Goal: Task Accomplishment & Management: Manage account settings

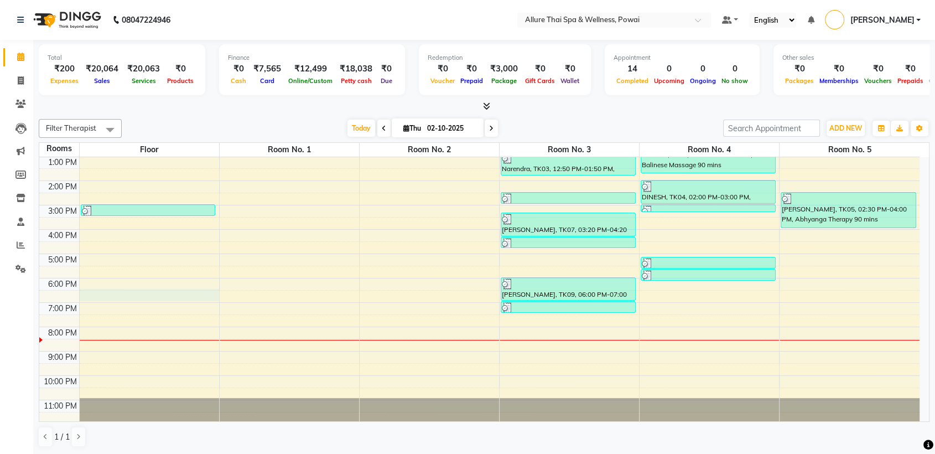
click at [112, 290] on div "9:00 AM 10:00 AM 11:00 AM 12:00 PM 1:00 PM 2:00 PM 3:00 PM 4:00 PM 5:00 PM 6:00…" at bounding box center [479, 241] width 881 height 365
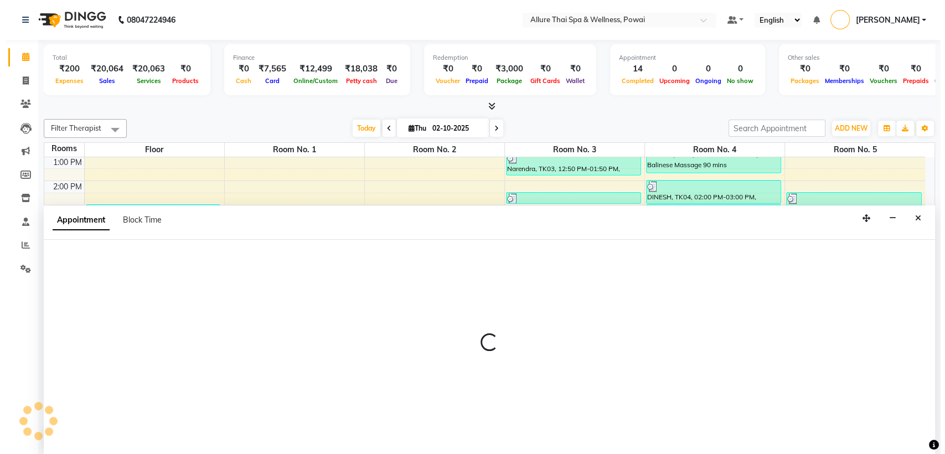
scroll to position [1, 0]
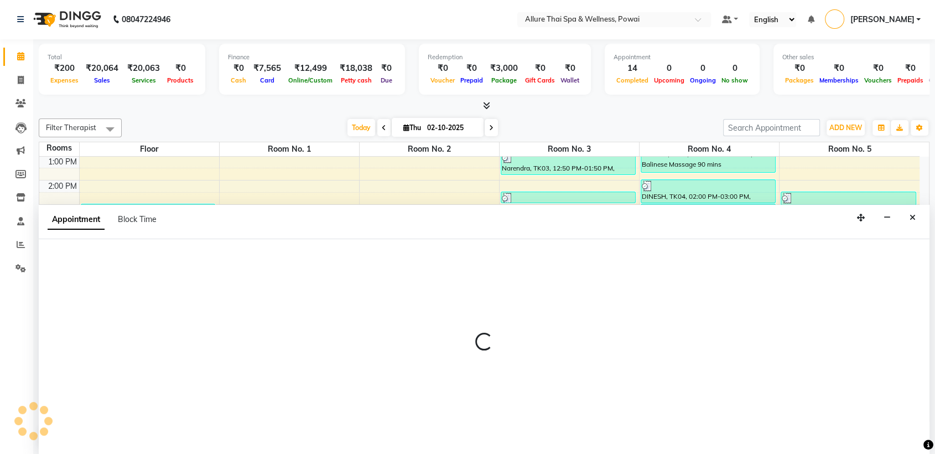
select select "tentative"
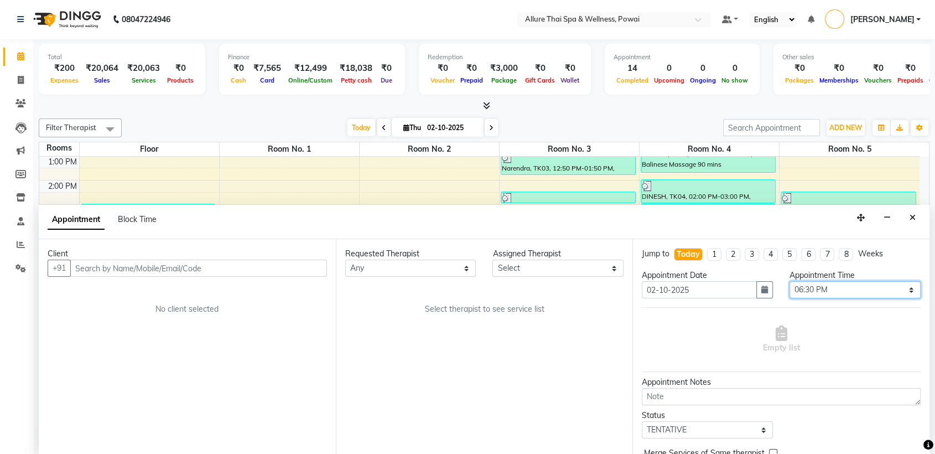
click at [824, 287] on select "Select 10:00 AM 10:05 AM 10:10 AM 10:15 AM 10:20 AM 10:25 AM 10:30 AM 10:35 AM …" at bounding box center [855, 289] width 131 height 17
select select "1095"
click at [790, 281] on select "Select 10:00 AM 10:05 AM 10:10 AM 10:15 AM 10:20 AM 10:25 AM 10:30 AM 10:35 AM …" at bounding box center [855, 289] width 131 height 17
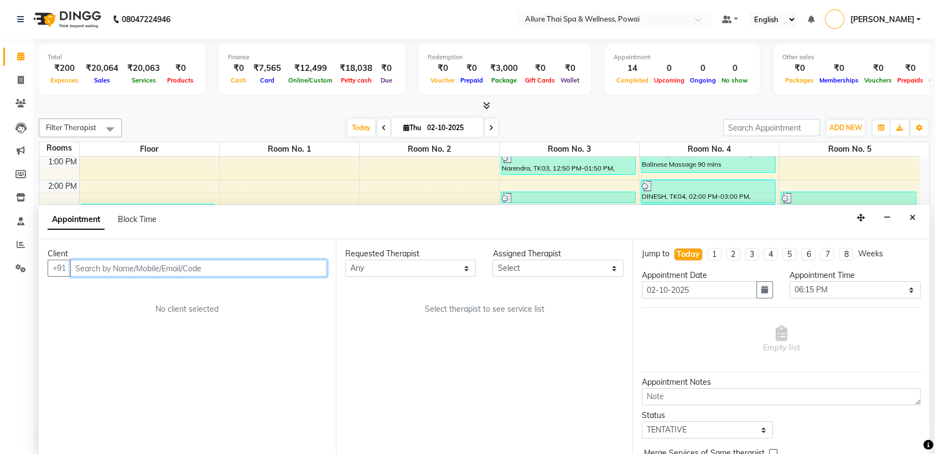
click at [251, 273] on input "text" at bounding box center [198, 268] width 257 height 17
paste input "9930621085"
type input "9930621085"
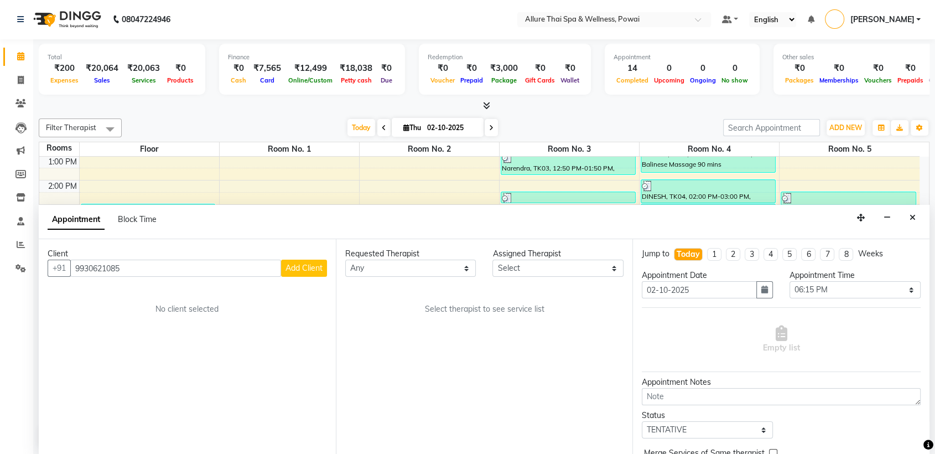
click at [322, 265] on span "Add Client" at bounding box center [304, 268] width 37 height 10
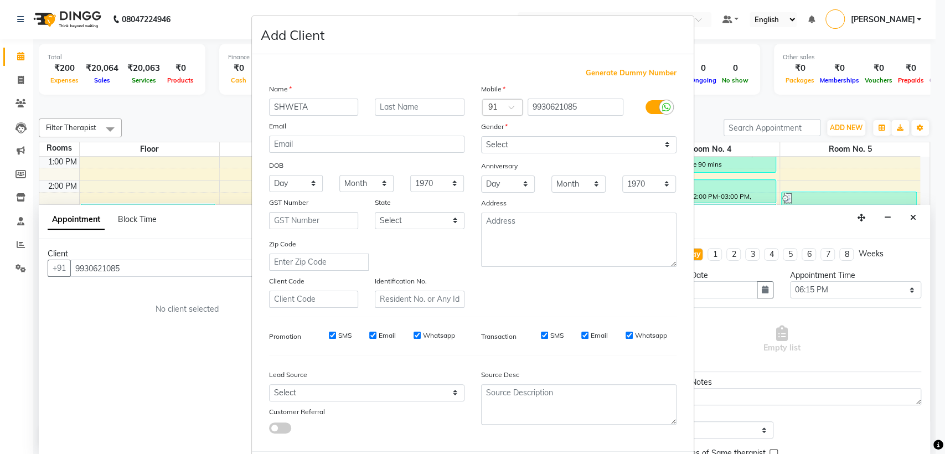
type input "SHWETA"
click at [493, 149] on select "Select [DEMOGRAPHIC_DATA] [DEMOGRAPHIC_DATA] Other Prefer Not To Say" at bounding box center [578, 144] width 195 height 17
select select "[DEMOGRAPHIC_DATA]"
click at [481, 136] on select "Select [DEMOGRAPHIC_DATA] [DEMOGRAPHIC_DATA] Other Prefer Not To Say" at bounding box center [578, 144] width 195 height 17
click at [327, 392] on select "Select Walk-in Referral Friend Advertisement Facebook JustDial Google Other Web…" at bounding box center [366, 392] width 195 height 17
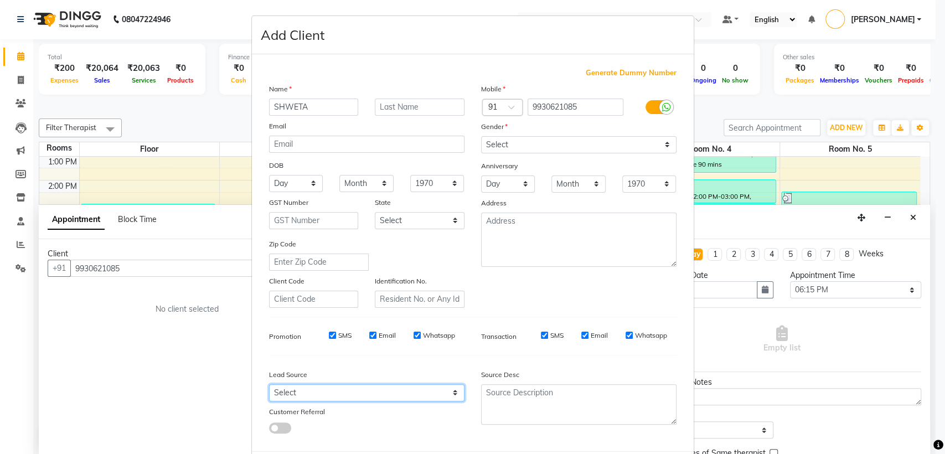
select select "47201"
click at [269, 384] on select "Select Walk-in Referral Friend Advertisement Facebook JustDial Google Other Web…" at bounding box center [366, 392] width 195 height 17
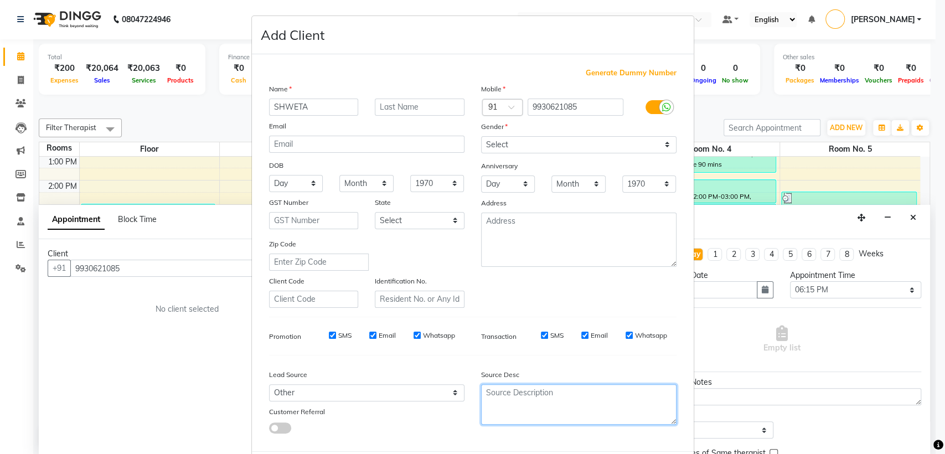
click at [576, 402] on textarea at bounding box center [578, 404] width 195 height 40
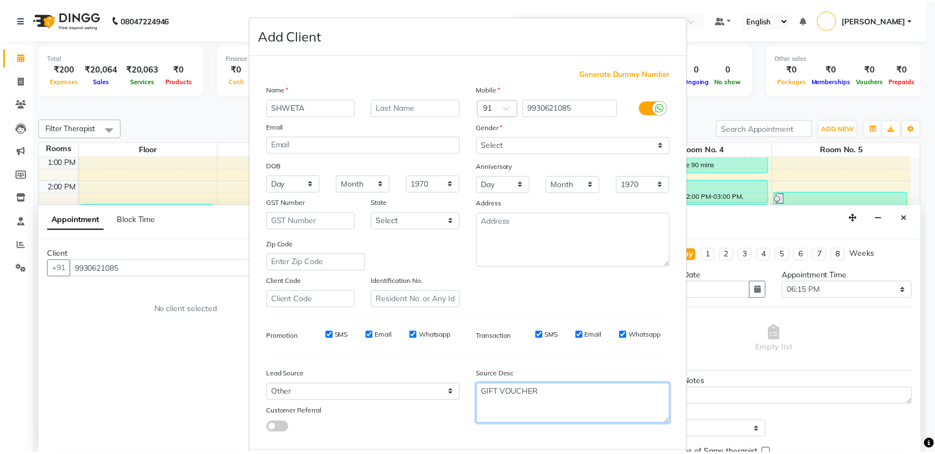
scroll to position [55, 0]
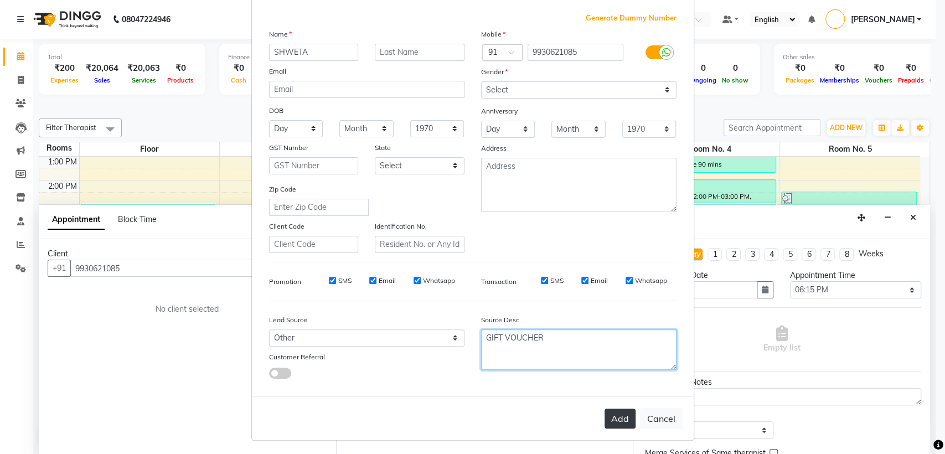
type textarea "GIFT VOUCHER"
click at [613, 418] on button "Add" at bounding box center [619, 418] width 31 height 20
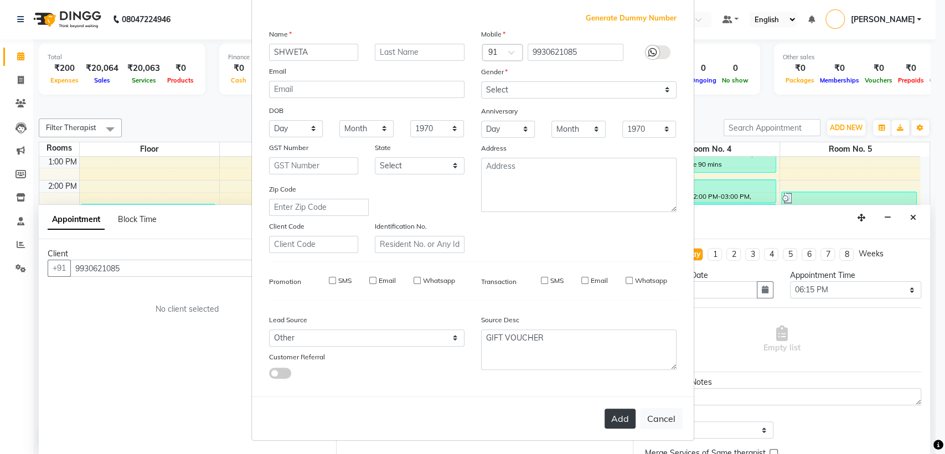
select select
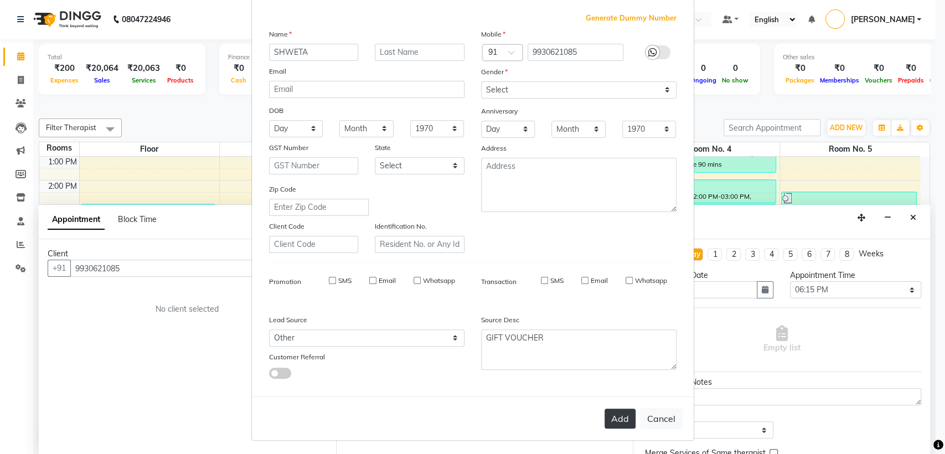
select select
checkbox input "false"
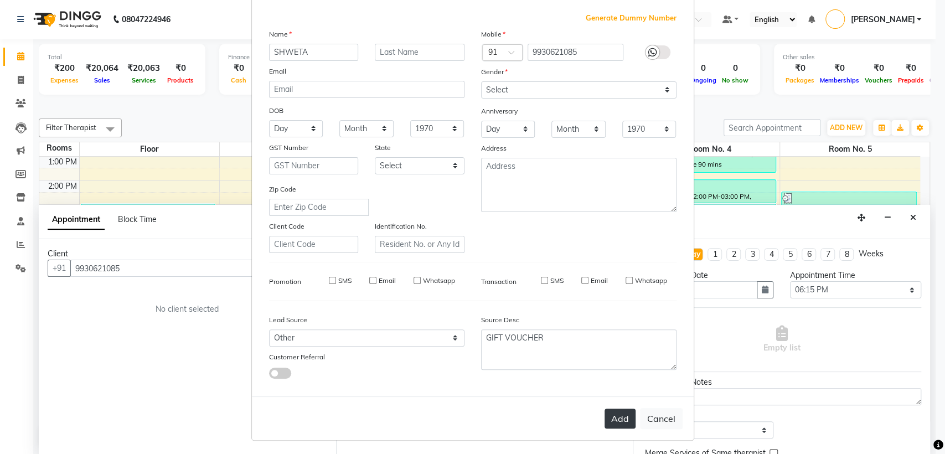
checkbox input "false"
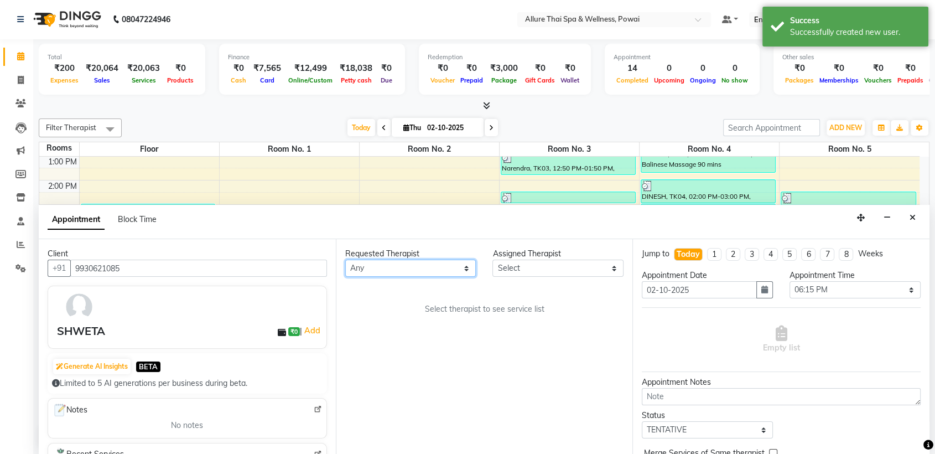
click at [382, 267] on select "Any AKOK Allure Thai Appointment [PERSON_NAME] CHEM [PERSON_NAME] DUATI HRIATI …" at bounding box center [410, 268] width 131 height 17
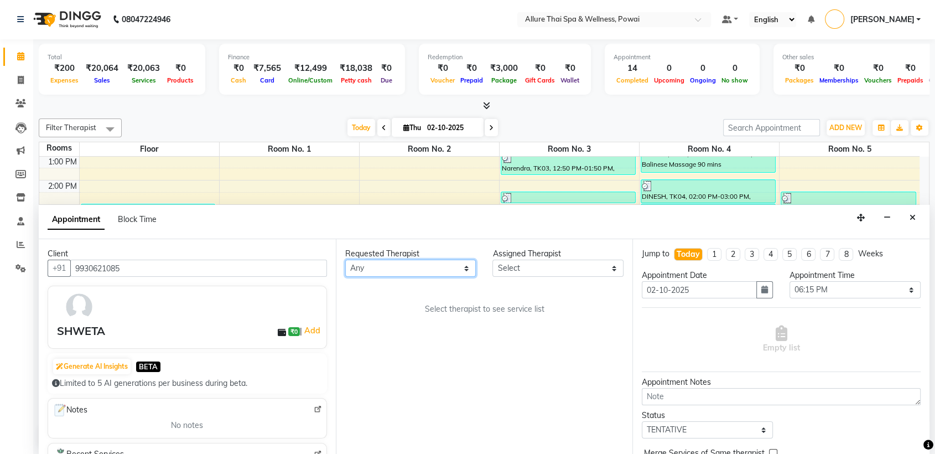
click at [386, 272] on select "Any AKOK Allure Thai Appointment [PERSON_NAME] CHEM [PERSON_NAME] DUATI HRIATI …" at bounding box center [410, 268] width 131 height 17
select select "61244"
click at [345, 260] on select "Any AKOK Allure Thai Appointment [PERSON_NAME] CHEM [PERSON_NAME] DUATI HRIATI …" at bounding box center [410, 268] width 131 height 17
select select "61244"
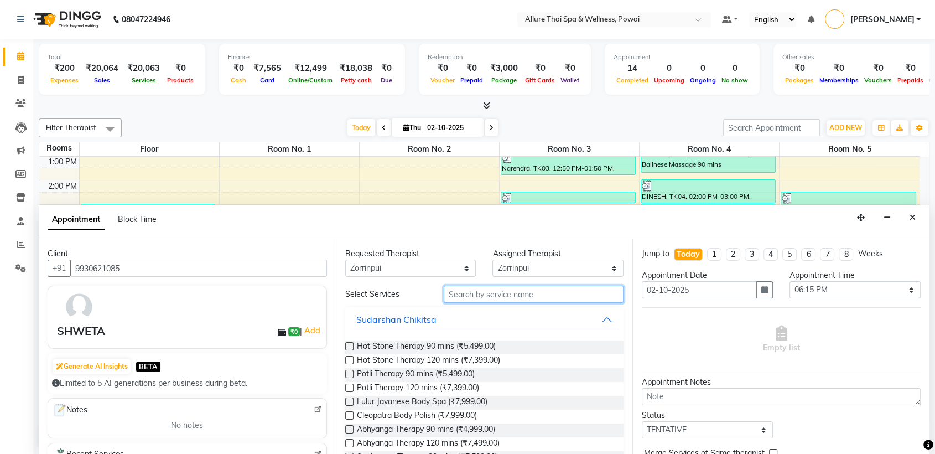
click at [465, 296] on input "text" at bounding box center [534, 294] width 180 height 17
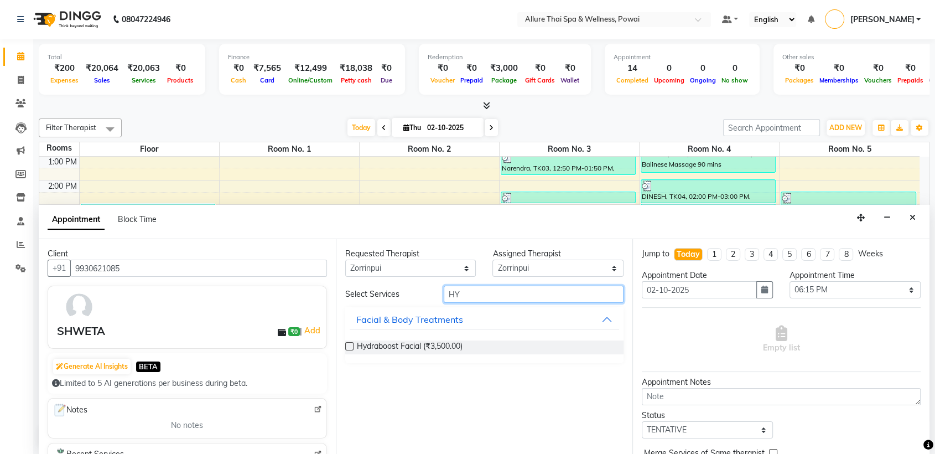
type input "H"
type input "MATT"
click at [346, 346] on label at bounding box center [349, 346] width 8 height 8
click at [346, 346] on input "checkbox" at bounding box center [348, 347] width 7 height 7
checkbox input "true"
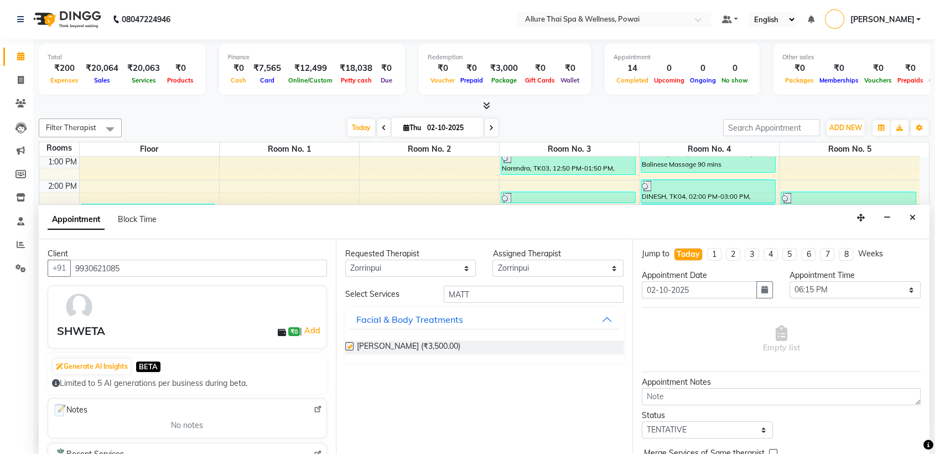
select select "3327"
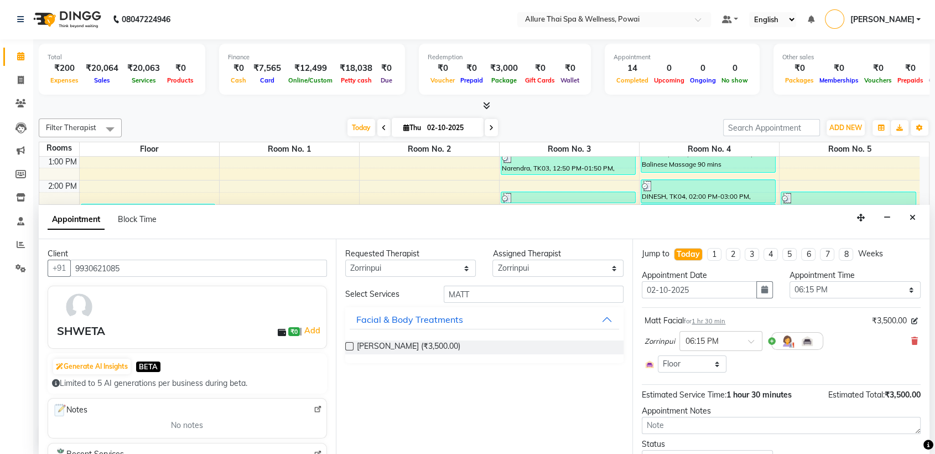
checkbox input "false"
click at [726, 320] on span "1 hr 30 min" at bounding box center [709, 321] width 34 height 8
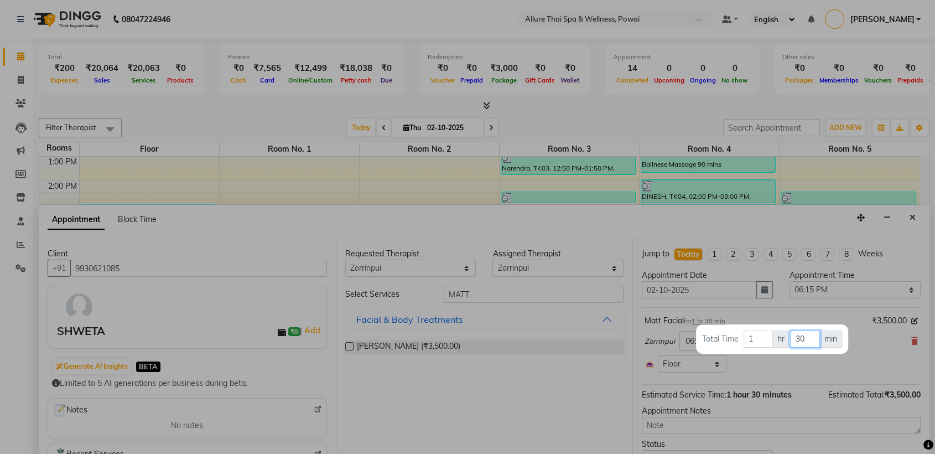
click at [806, 339] on input "30" at bounding box center [804, 338] width 29 height 17
type input "3"
type input "15"
click at [578, 373] on div at bounding box center [467, 227] width 935 height 454
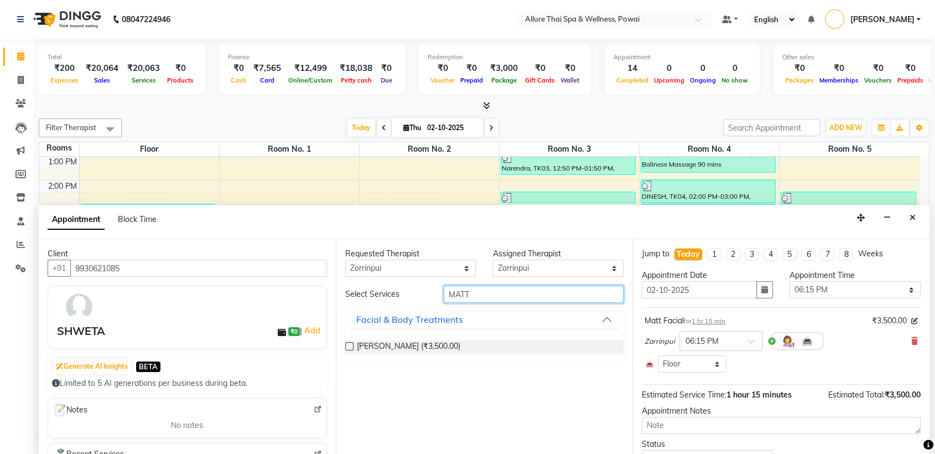
click at [481, 296] on input "MATT" at bounding box center [534, 294] width 180 height 17
type input "M"
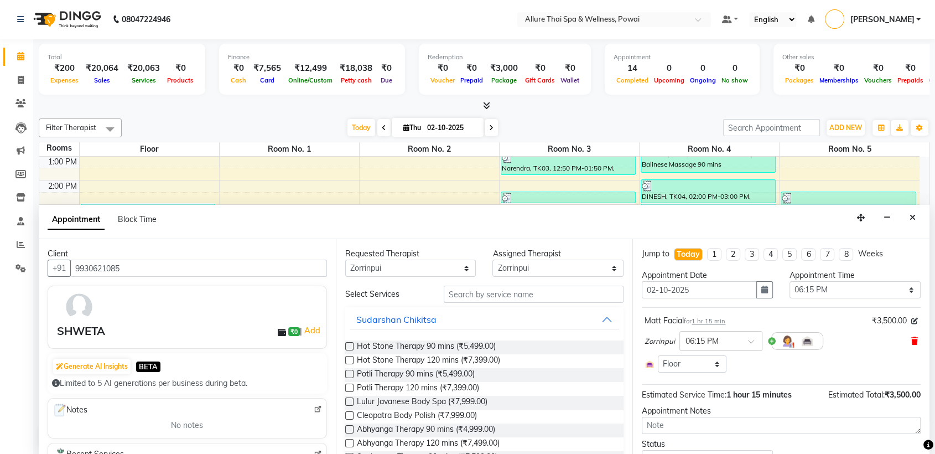
click at [912, 337] on icon at bounding box center [915, 341] width 7 height 8
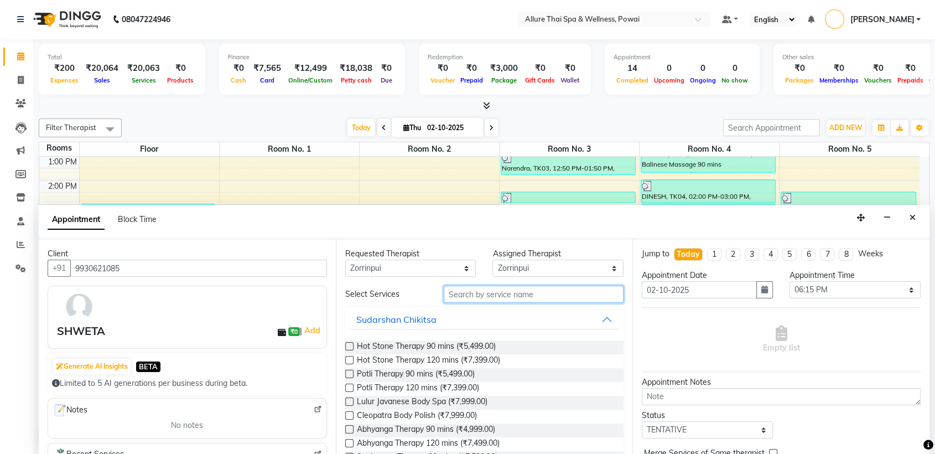
click at [503, 292] on input "text" at bounding box center [534, 294] width 180 height 17
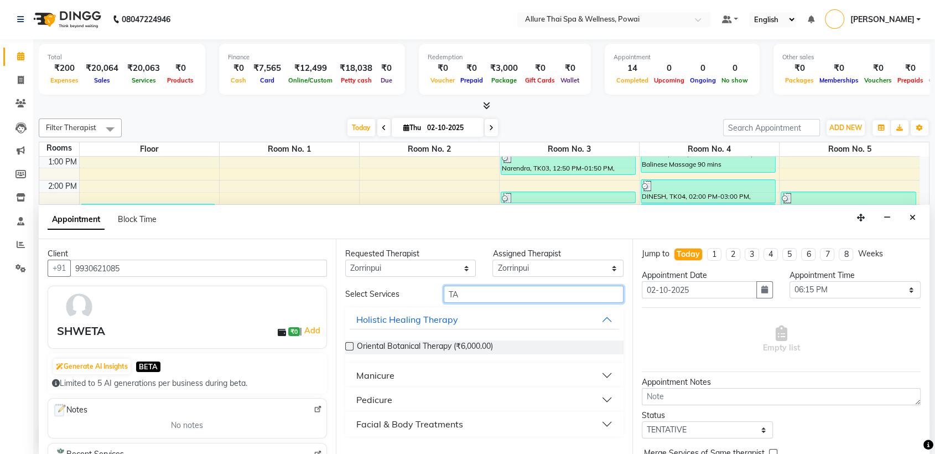
type input "T"
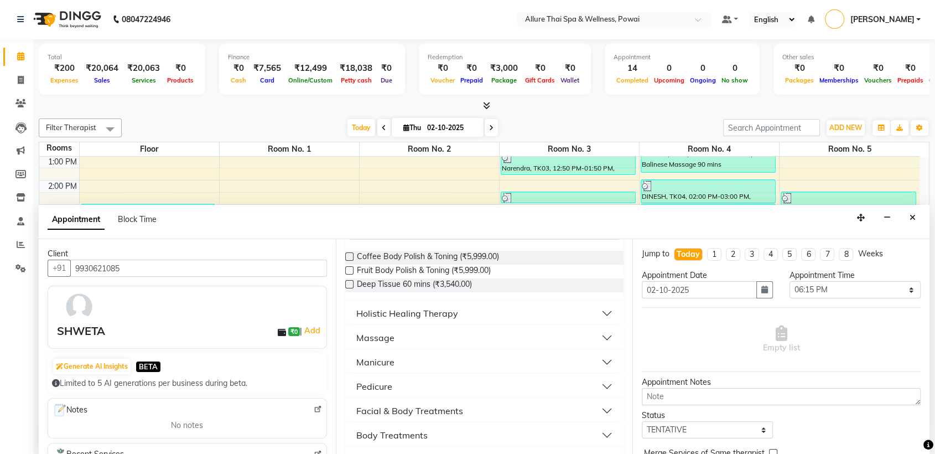
scroll to position [89, 0]
type input "D T"
click at [431, 364] on button "Manicure" at bounding box center [485, 363] width 270 height 20
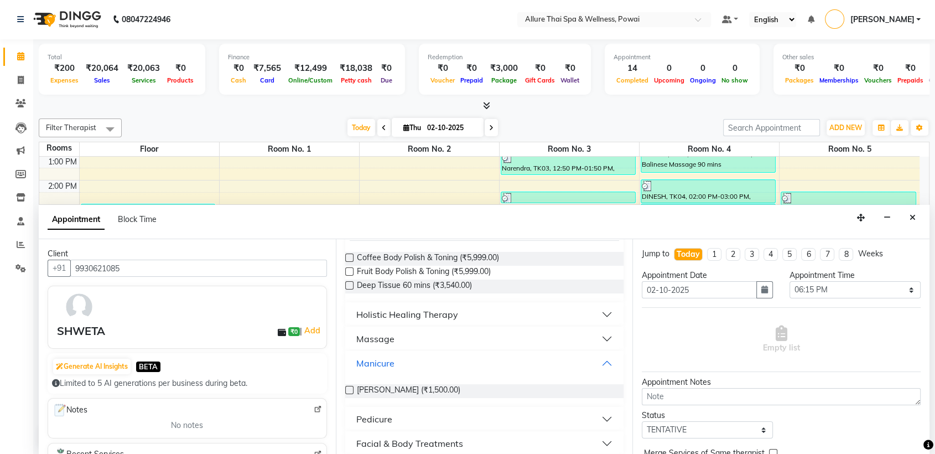
scroll to position [142, 0]
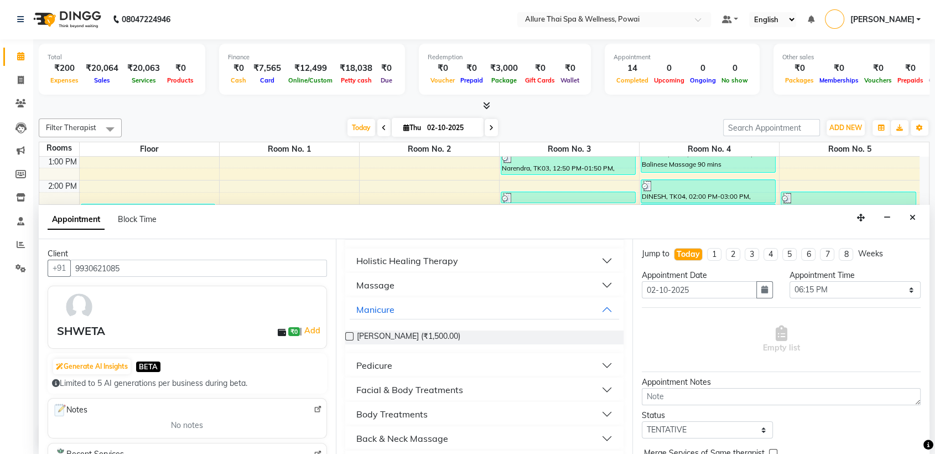
click at [348, 338] on label at bounding box center [349, 336] width 8 height 8
click at [348, 338] on input "checkbox" at bounding box center [348, 337] width 7 height 7
checkbox input "true"
select select "3327"
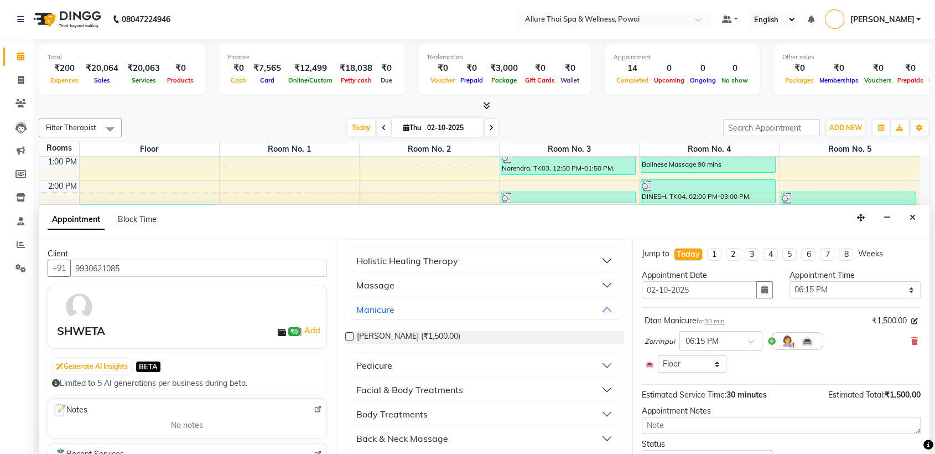
checkbox input "false"
click at [725, 321] on span "30 min" at bounding box center [715, 321] width 20 height 8
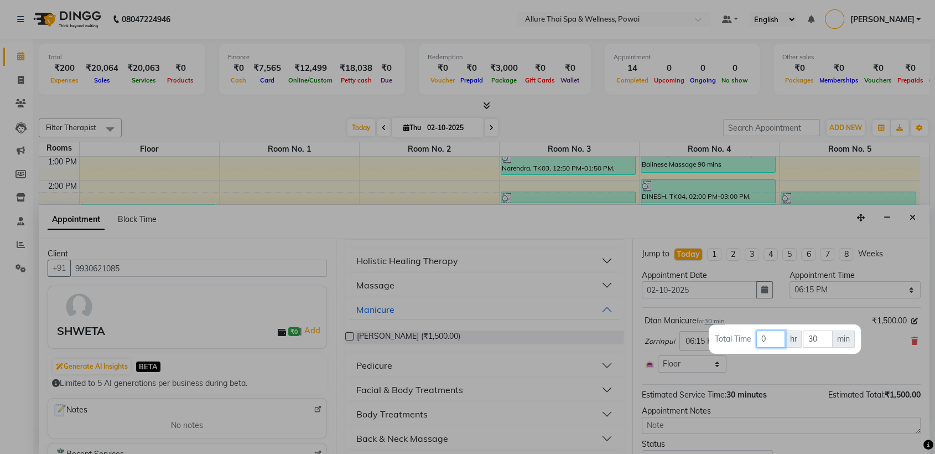
click at [769, 339] on input "0" at bounding box center [771, 338] width 29 height 17
type input "1"
click at [817, 340] on input "30" at bounding box center [817, 338] width 29 height 17
type input "3"
type input "15"
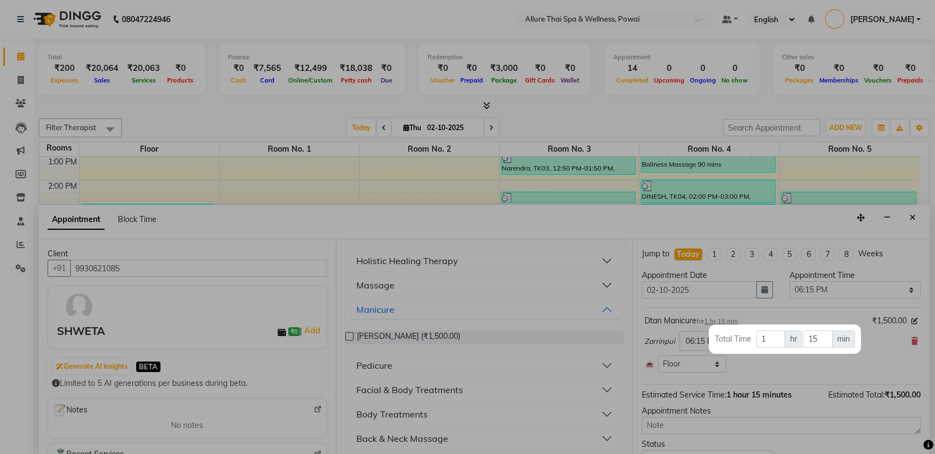
click at [541, 361] on div at bounding box center [467, 227] width 935 height 454
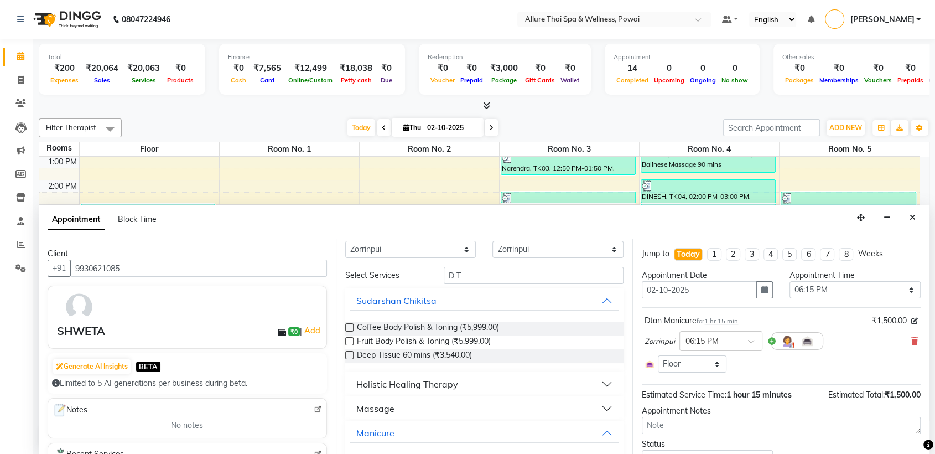
scroll to position [0, 0]
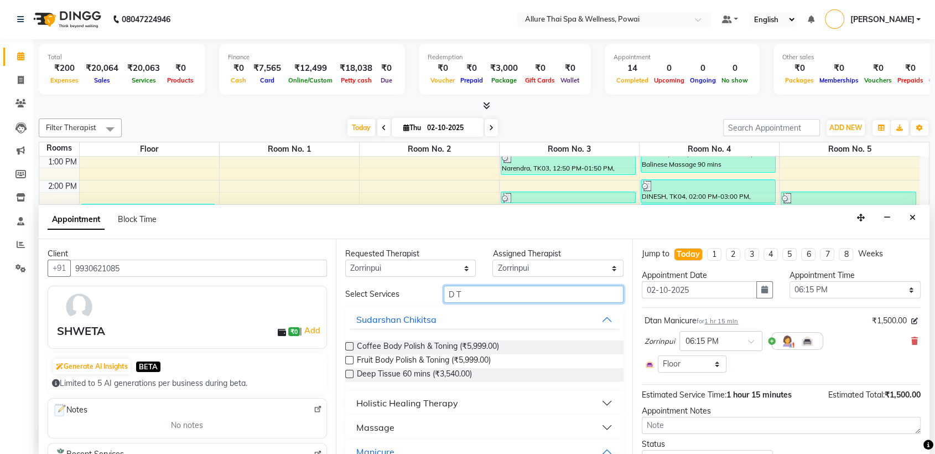
click at [478, 297] on input "D T" at bounding box center [534, 294] width 180 height 17
type input "D"
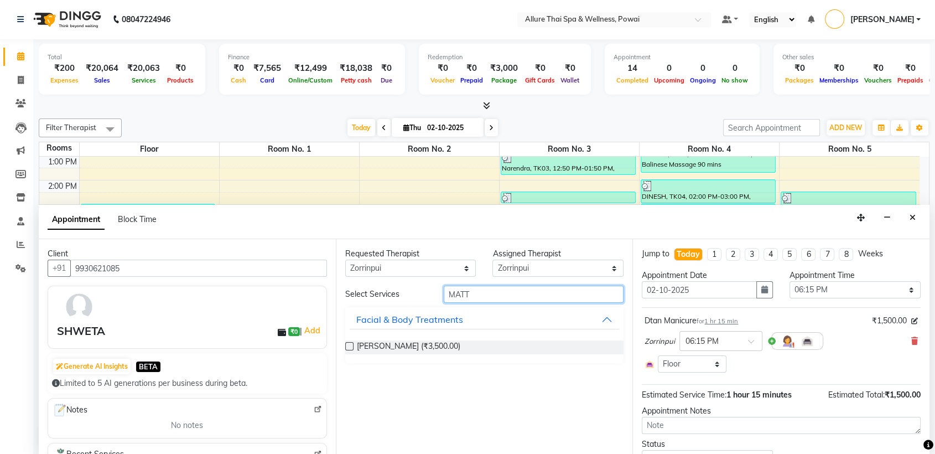
type input "MATT"
click at [348, 343] on label at bounding box center [349, 346] width 8 height 8
click at [348, 344] on input "checkbox" at bounding box center [348, 347] width 7 height 7
checkbox input "true"
select select "3327"
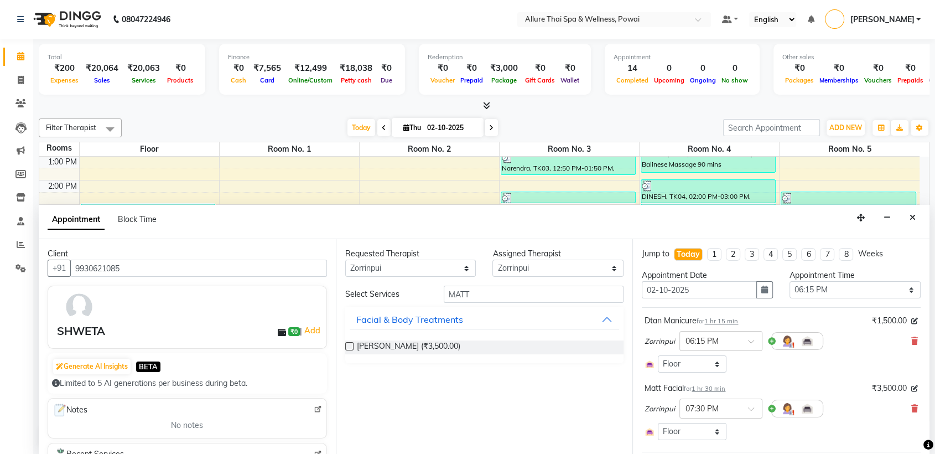
checkbox input "false"
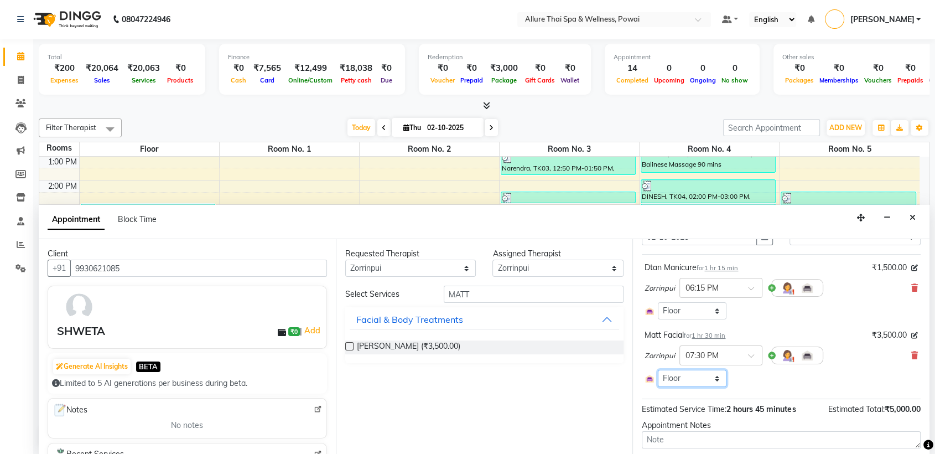
click at [708, 377] on select "Select Room Floor Room No. 1 Room No. 3 Room No. 4 Room No. 5 Room No. 2" at bounding box center [692, 378] width 69 height 17
select select "4279"
click at [658, 370] on select "Select Room Floor Room No. 1 Room No. 3 Room No. 4 Room No. 5 Room No. 2" at bounding box center [692, 378] width 69 height 17
click at [723, 333] on span "1 hr 30 min" at bounding box center [709, 336] width 34 height 8
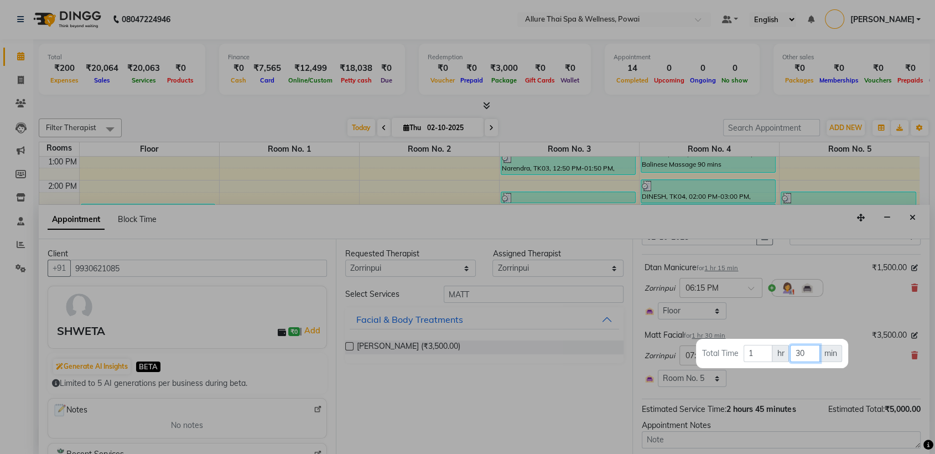
click at [805, 350] on input "30" at bounding box center [804, 353] width 29 height 17
type input "3"
type input "10"
click at [758, 386] on div at bounding box center [467, 227] width 935 height 454
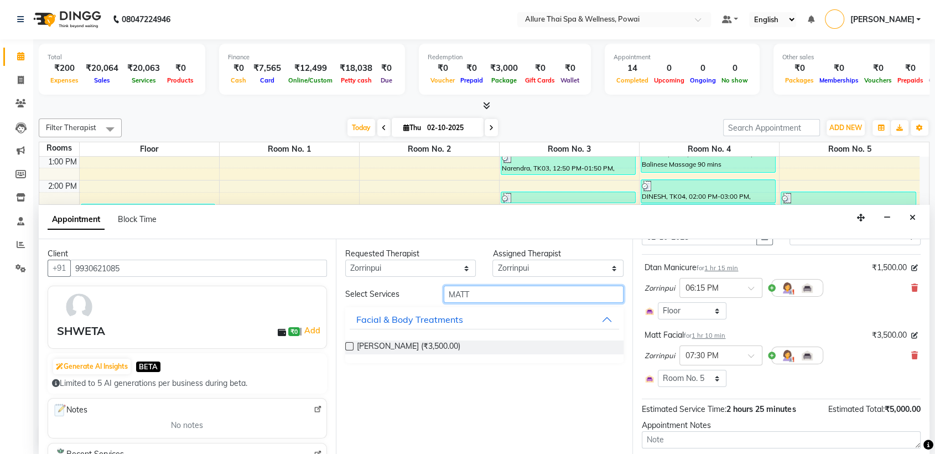
click at [508, 296] on input "MATT" at bounding box center [534, 294] width 180 height 17
type input "M"
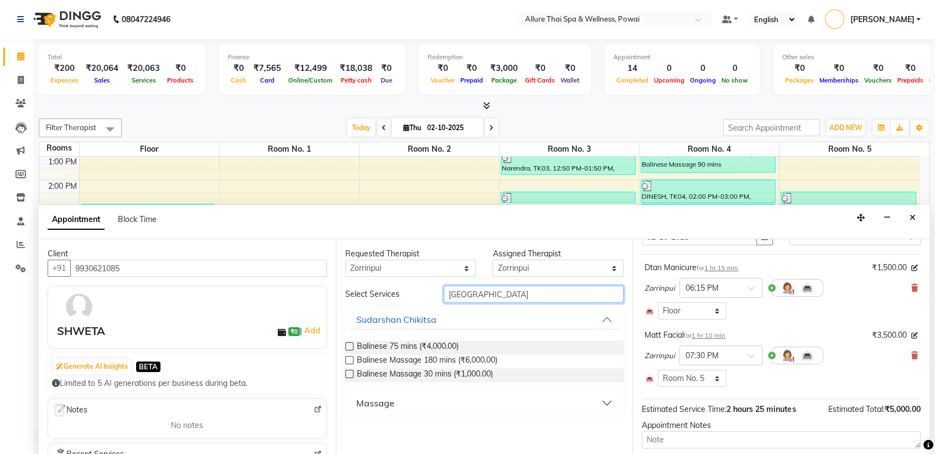
type input "[GEOGRAPHIC_DATA]"
click at [421, 403] on button "Massage" at bounding box center [485, 403] width 270 height 20
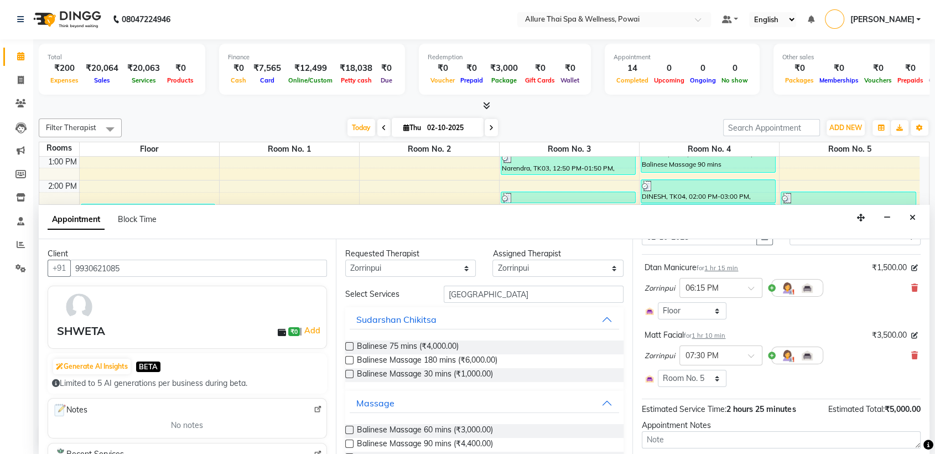
click at [348, 429] on label at bounding box center [349, 430] width 8 height 8
click at [348, 429] on input "checkbox" at bounding box center [348, 430] width 7 height 7
checkbox input "true"
select select "3327"
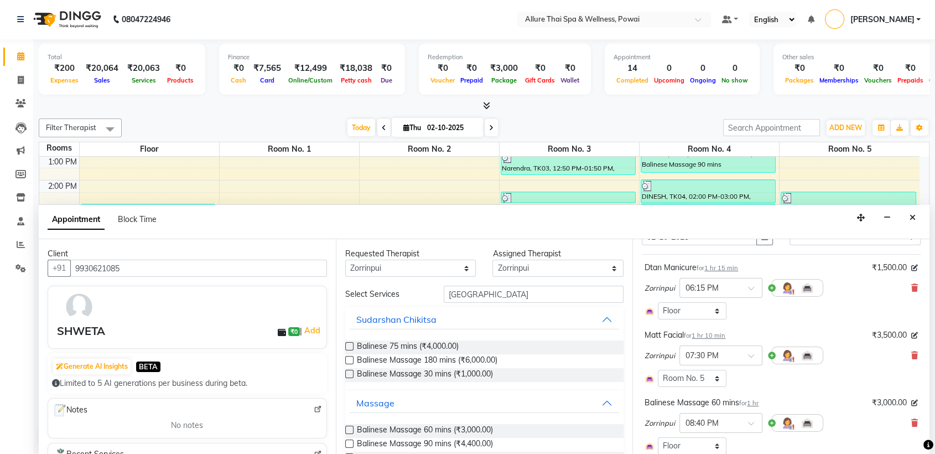
checkbox input "false"
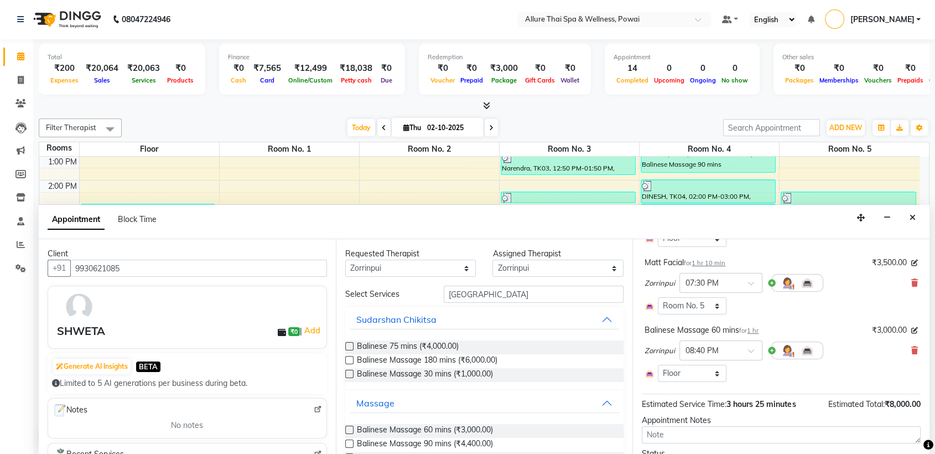
scroll to position [146, 0]
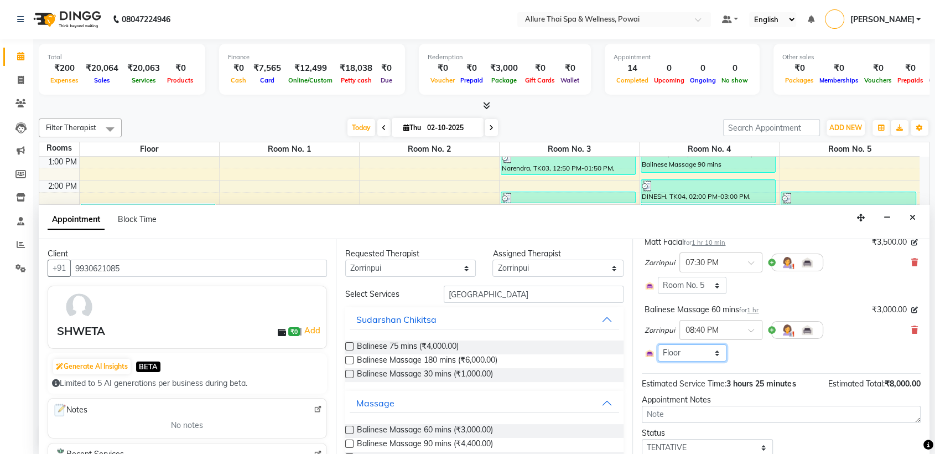
click at [698, 353] on select "Select Room Floor Room No. 1 Room No. 3 Room No. 4 Room No. 5 Room No. 2" at bounding box center [692, 352] width 69 height 17
select select "4279"
click at [658, 344] on select "Select Room Floor Room No. 1 Room No. 3 Room No. 4 Room No. 5 Room No. 2" at bounding box center [692, 352] width 69 height 17
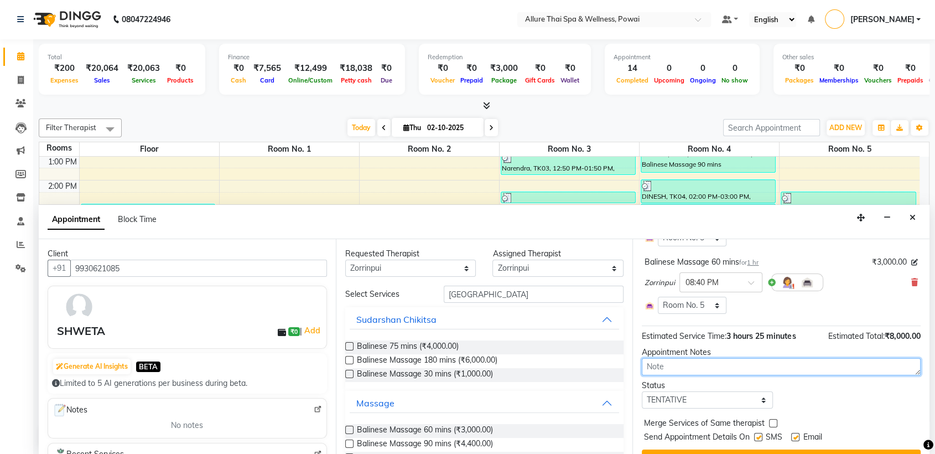
click at [685, 364] on textarea at bounding box center [781, 366] width 279 height 17
type textarea "GIFT VOUCHER"
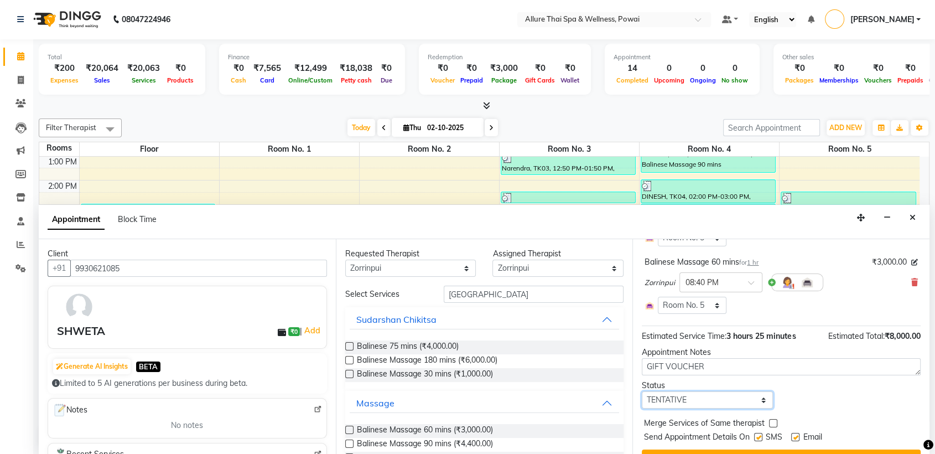
click at [682, 395] on select "Select TENTATIVE CONFIRM CHECK-IN UPCOMING" at bounding box center [707, 399] width 131 height 17
select select "confirm booking"
click at [642, 391] on select "Select TENTATIVE CONFIRM CHECK-IN UPCOMING" at bounding box center [707, 399] width 131 height 17
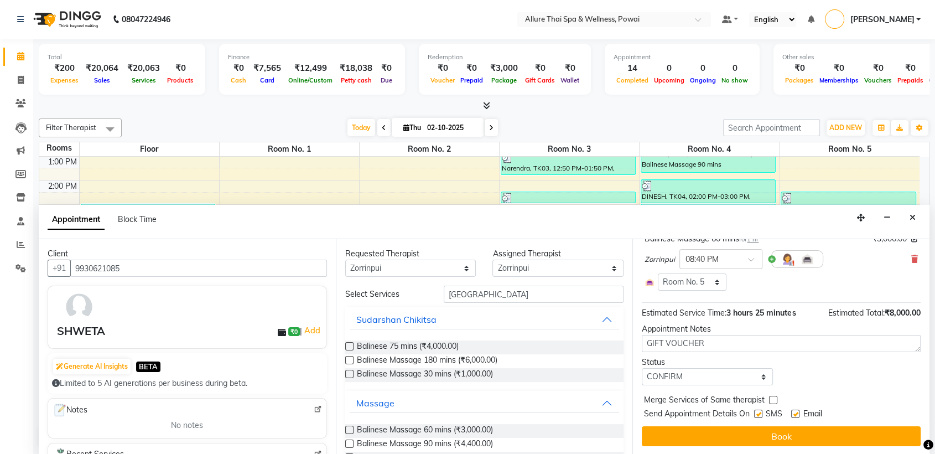
click at [758, 413] on label at bounding box center [758, 414] width 8 height 8
click at [758, 413] on input "checkbox" at bounding box center [757, 414] width 7 height 7
checkbox input "false"
click at [795, 413] on label at bounding box center [795, 414] width 8 height 8
click at [795, 413] on input "checkbox" at bounding box center [794, 414] width 7 height 7
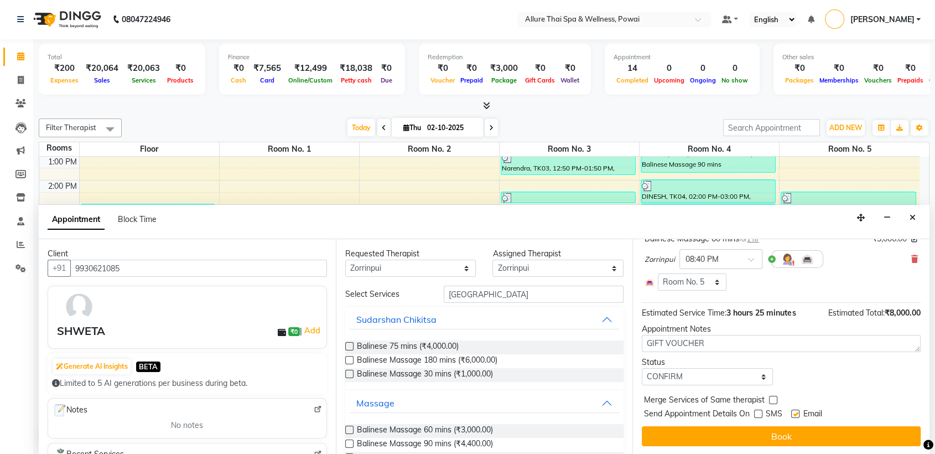
checkbox input "false"
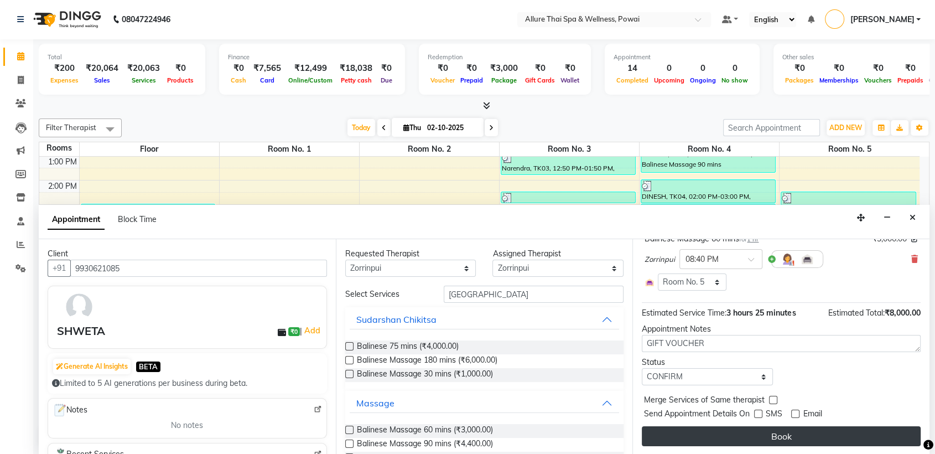
click at [780, 433] on button "Book" at bounding box center [781, 436] width 279 height 20
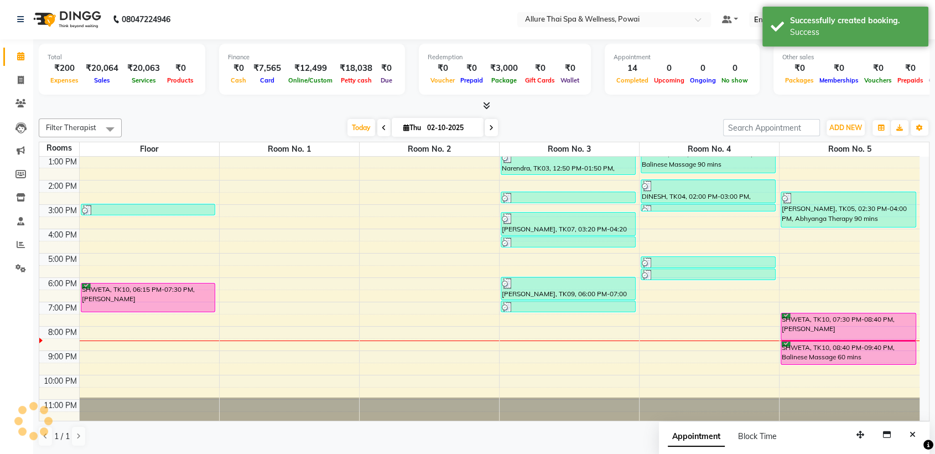
scroll to position [0, 0]
click at [826, 354] on div "SHWETA, TK10, 08:40 PM-09:40 PM, Balinese Massage 60 mins" at bounding box center [848, 353] width 134 height 23
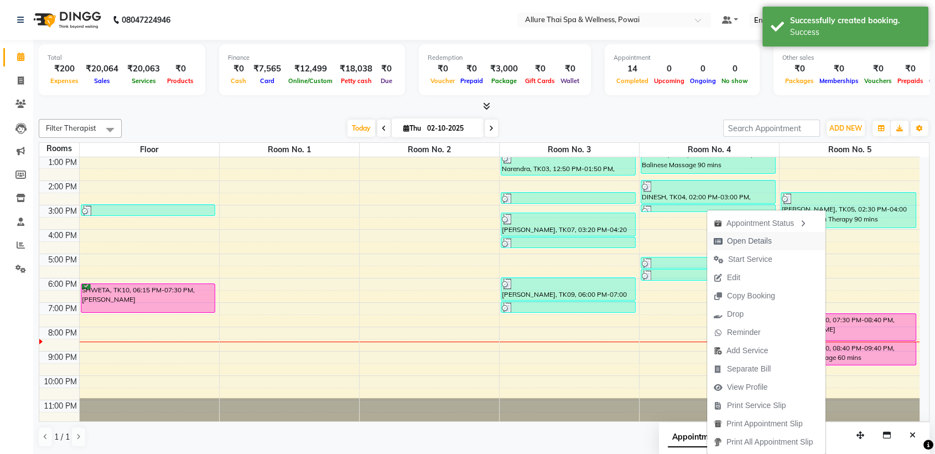
click at [762, 240] on span "Open Details" at bounding box center [749, 241] width 45 height 12
select select "6"
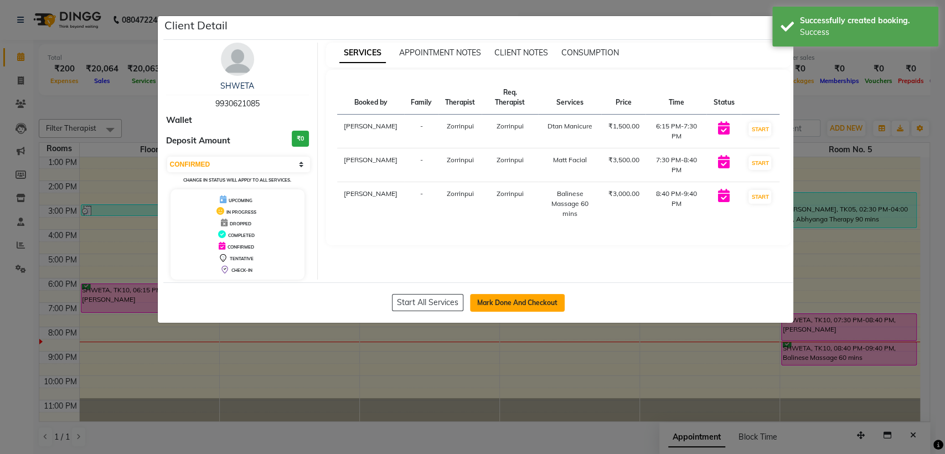
click at [508, 303] on button "Mark Done And Checkout" at bounding box center [517, 303] width 95 height 18
select select "service"
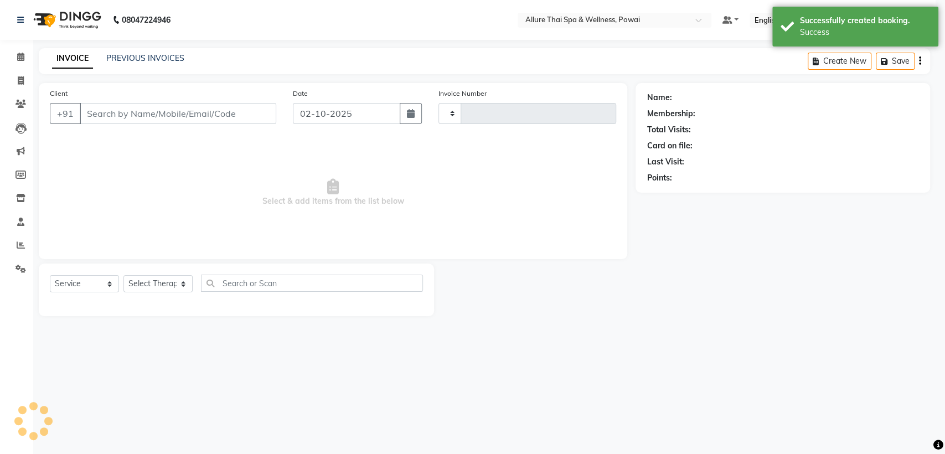
type input "1673"
select select "6686"
type input "9930621085"
select select "61244"
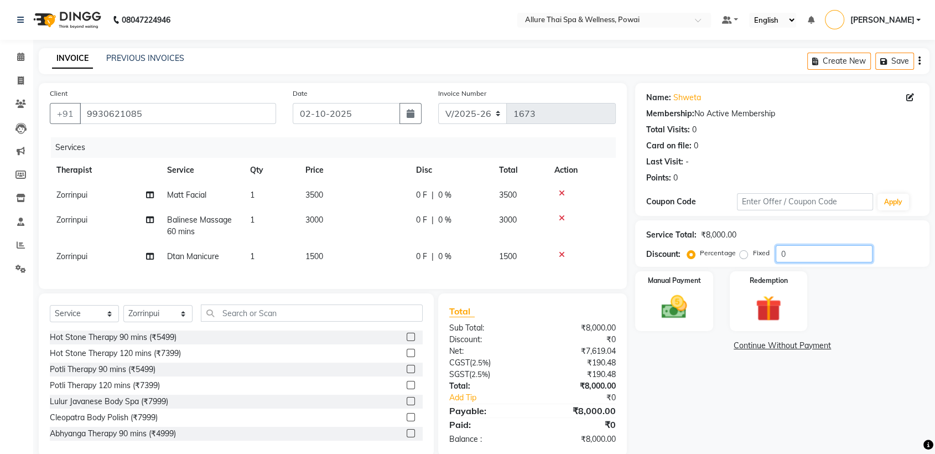
click at [793, 261] on input "0" at bounding box center [824, 253] width 97 height 17
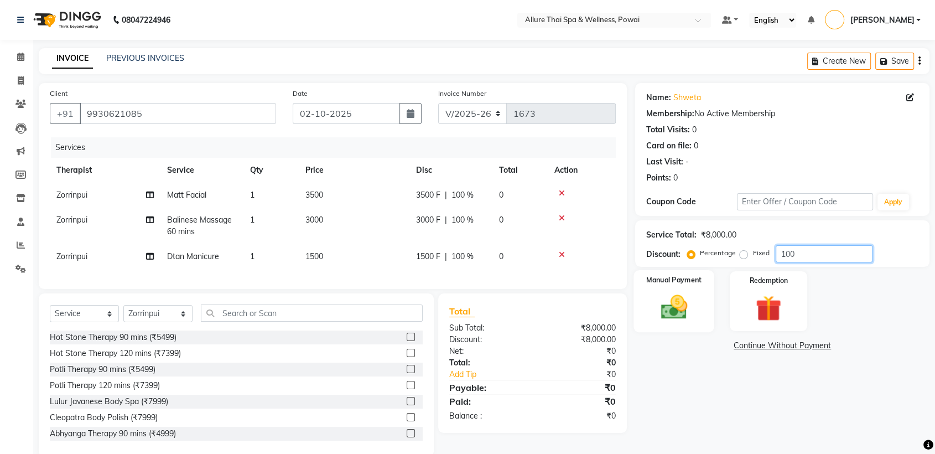
type input "100"
click at [704, 284] on div "Manual Payment" at bounding box center [674, 301] width 81 height 62
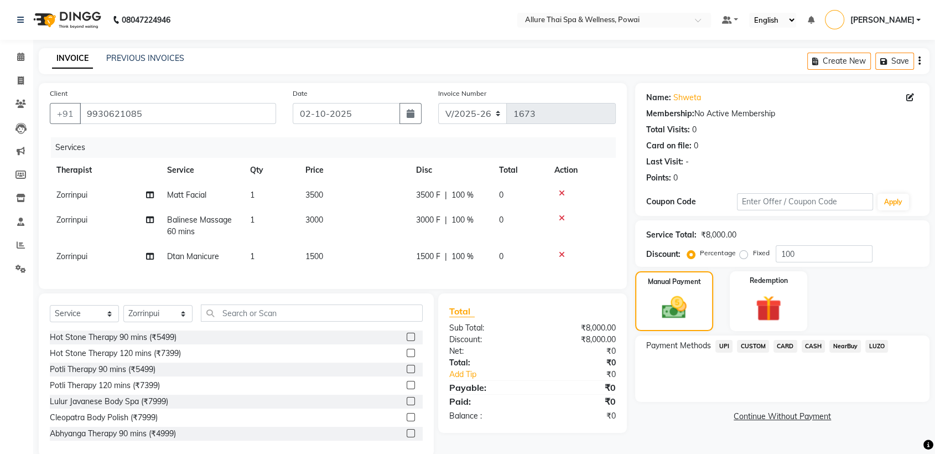
click at [812, 346] on span "CASH" at bounding box center [814, 346] width 24 height 13
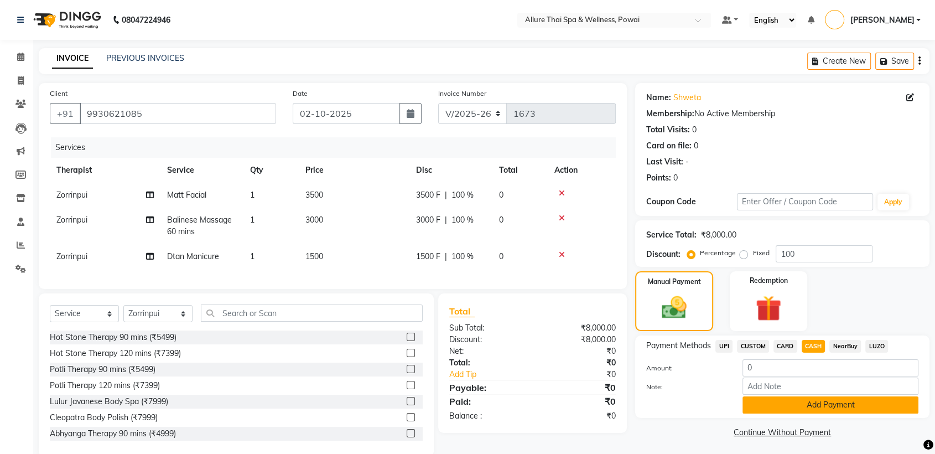
click at [774, 398] on button "Add Payment" at bounding box center [831, 404] width 176 height 17
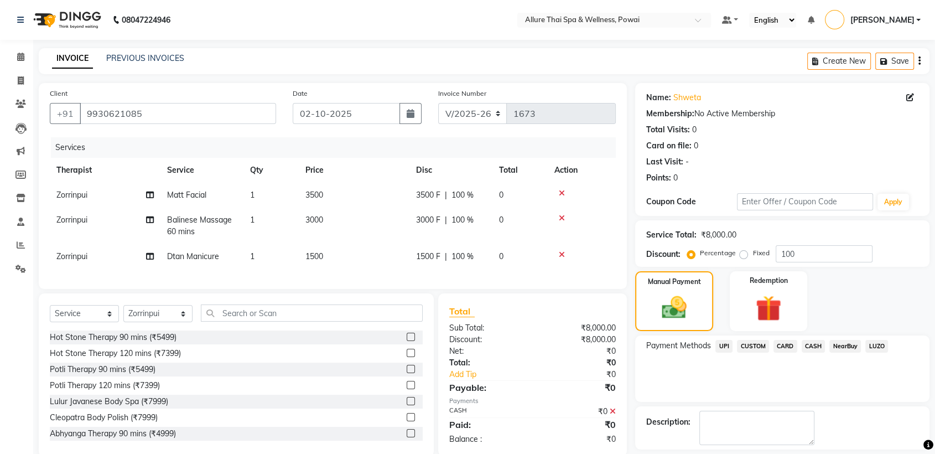
scroll to position [49, 0]
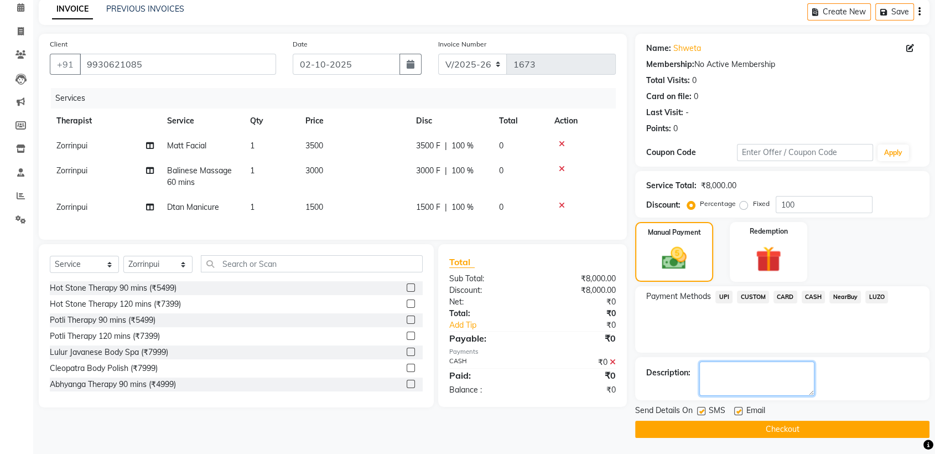
click at [740, 377] on textarea at bounding box center [757, 378] width 115 height 34
type textarea "H"
click at [771, 379] on textarea at bounding box center [757, 378] width 115 height 34
type textarea "GAVE US GIFT VOUCHER WHICH WAS PURCHASED ON [DATE]"
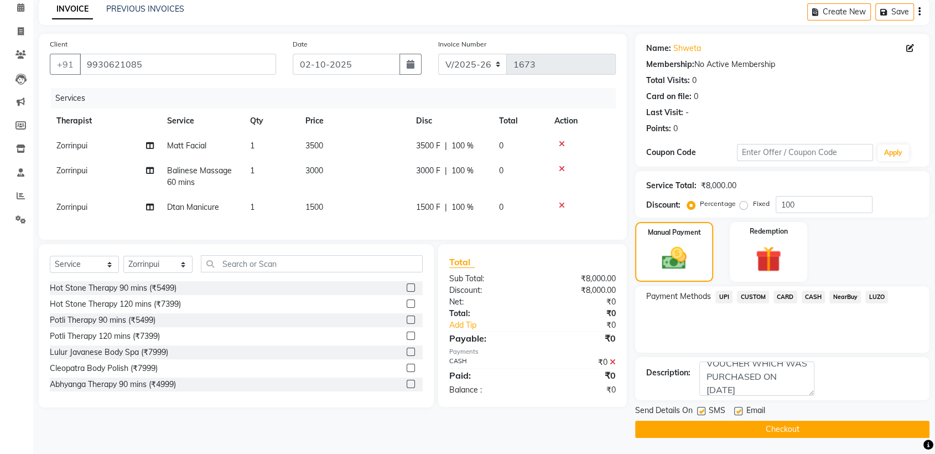
click at [701, 411] on label at bounding box center [701, 411] width 8 height 8
click at [701, 411] on input "checkbox" at bounding box center [700, 411] width 7 height 7
checkbox input "false"
click at [736, 410] on label at bounding box center [738, 411] width 8 height 8
click at [736, 410] on input "checkbox" at bounding box center [737, 411] width 7 height 7
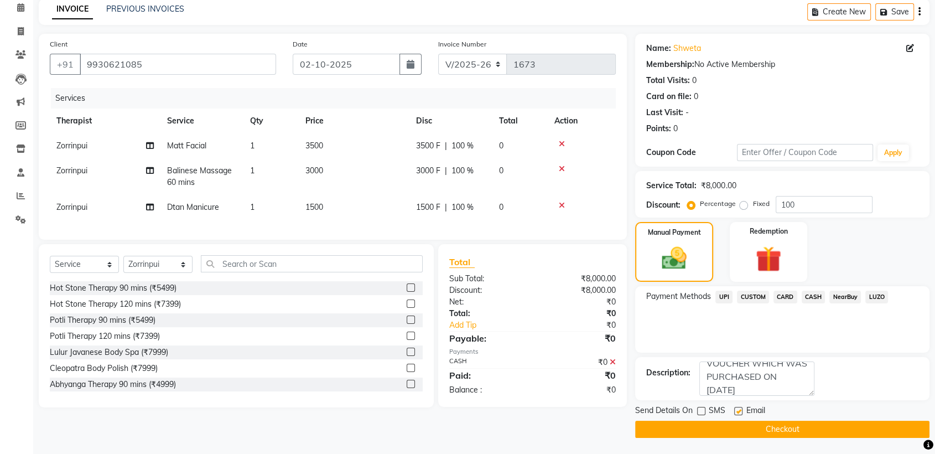
checkbox input "false"
click at [739, 418] on div "Send Details On SMS Email Checkout" at bounding box center [782, 421] width 294 height 33
click at [740, 427] on button "Checkout" at bounding box center [782, 429] width 294 height 17
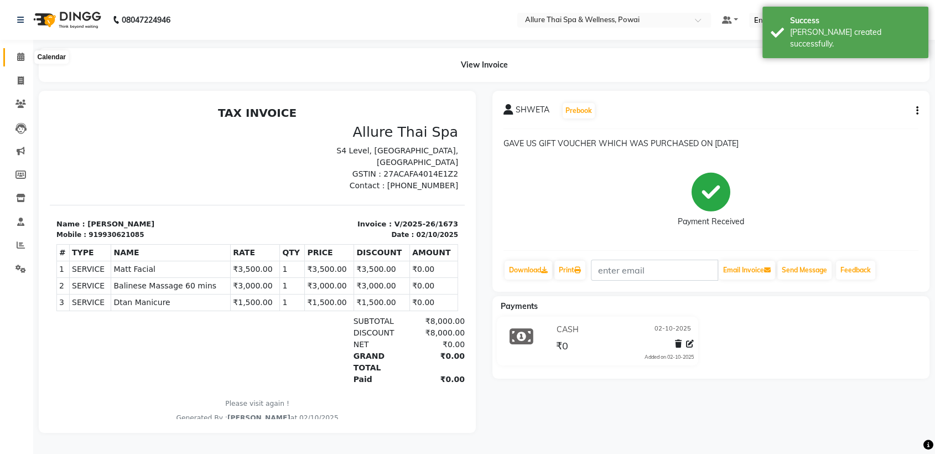
click at [23, 58] on icon at bounding box center [20, 57] width 7 height 8
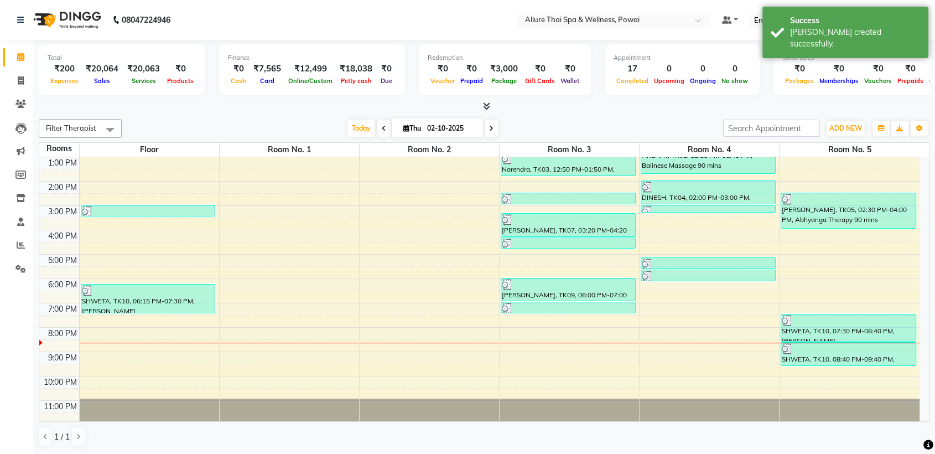
scroll to position [98, 0]
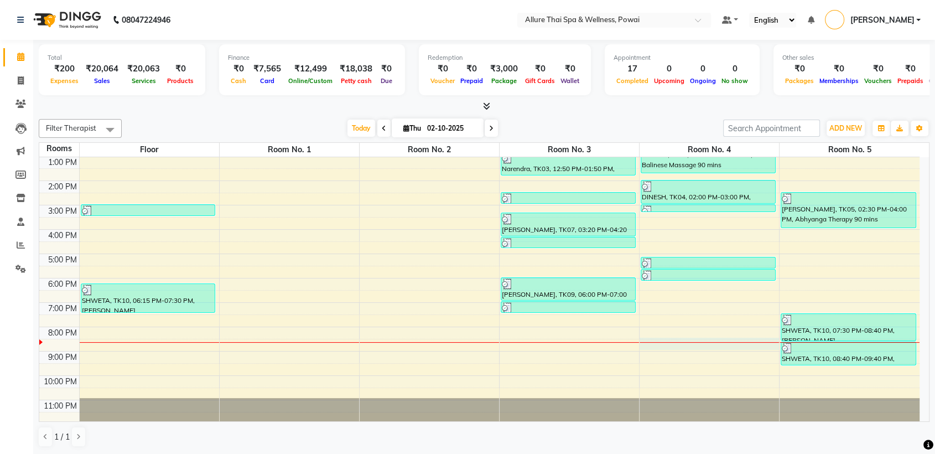
click at [664, 338] on div "9:00 AM 10:00 AM 11:00 AM 12:00 PM 1:00 PM 2:00 PM 3:00 PM 4:00 PM 5:00 PM 6:00…" at bounding box center [479, 241] width 881 height 365
select select "tentative"
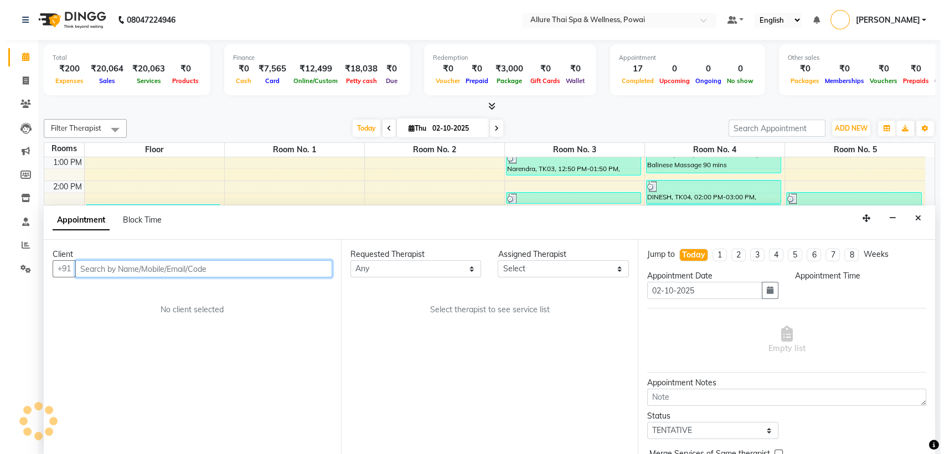
scroll to position [1, 0]
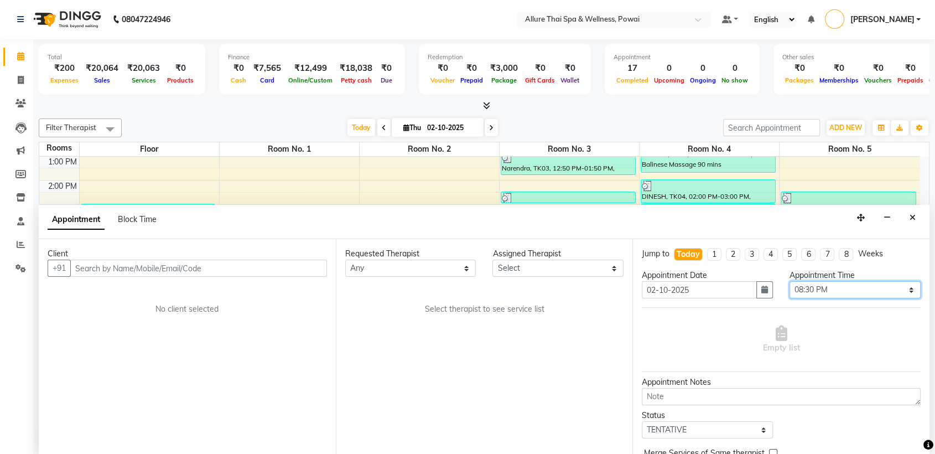
click at [810, 289] on select "Select 10:00 AM 10:05 AM 10:10 AM 10:15 AM 10:20 AM 10:25 AM 10:30 AM 10:35 AM …" at bounding box center [855, 289] width 131 height 17
select select "1225"
click at [790, 281] on select "Select 10:00 AM 10:05 AM 10:10 AM 10:15 AM 10:20 AM 10:25 AM 10:30 AM 10:35 AM …" at bounding box center [855, 289] width 131 height 17
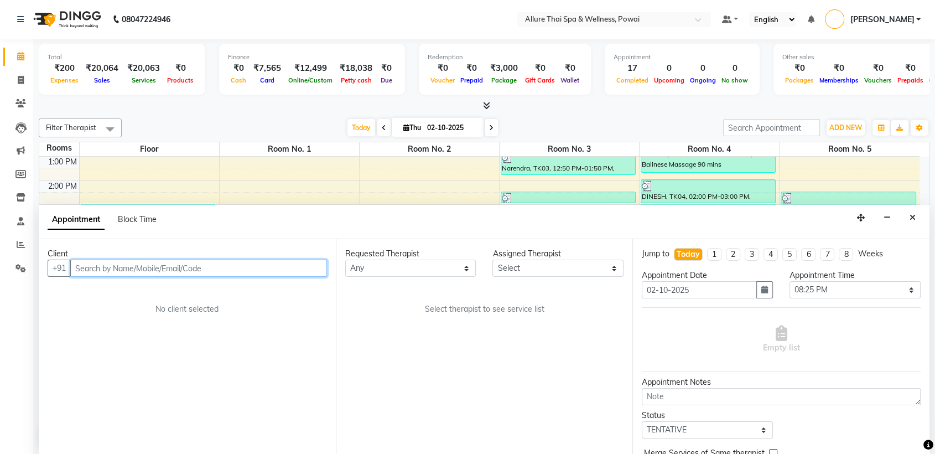
click at [221, 268] on input "text" at bounding box center [198, 268] width 257 height 17
paste input "9699193976"
type input "9699193976"
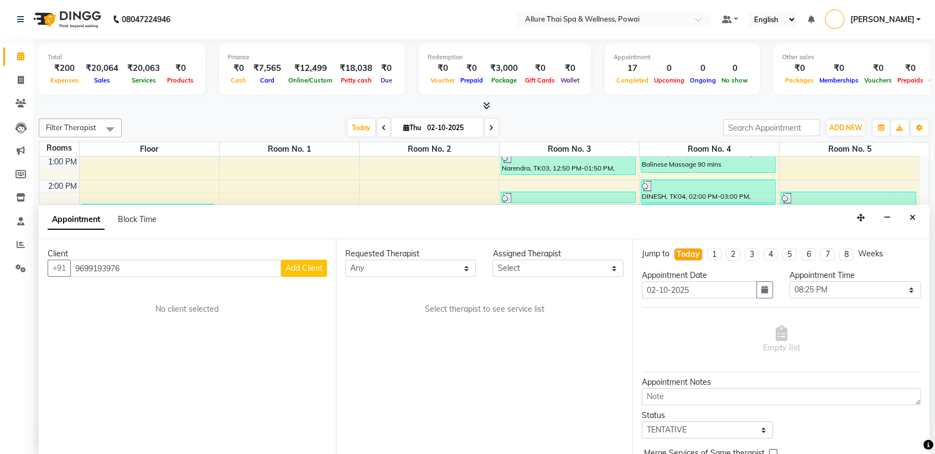
click at [297, 268] on span "Add Client" at bounding box center [304, 268] width 37 height 10
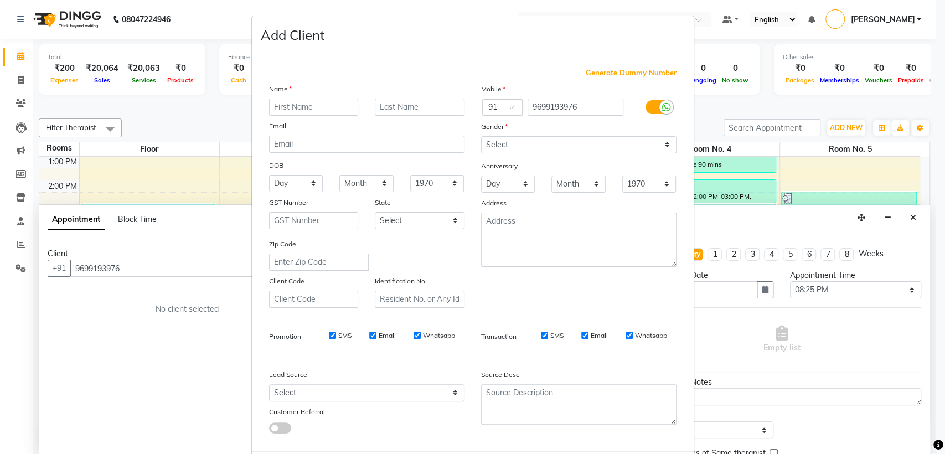
click at [292, 107] on input "text" at bounding box center [314, 107] width 90 height 17
type input "ABHISHEK"
type input "TIWARI"
click at [499, 146] on select "Select [DEMOGRAPHIC_DATA] [DEMOGRAPHIC_DATA] Other Prefer Not To Say" at bounding box center [578, 144] width 195 height 17
select select "[DEMOGRAPHIC_DATA]"
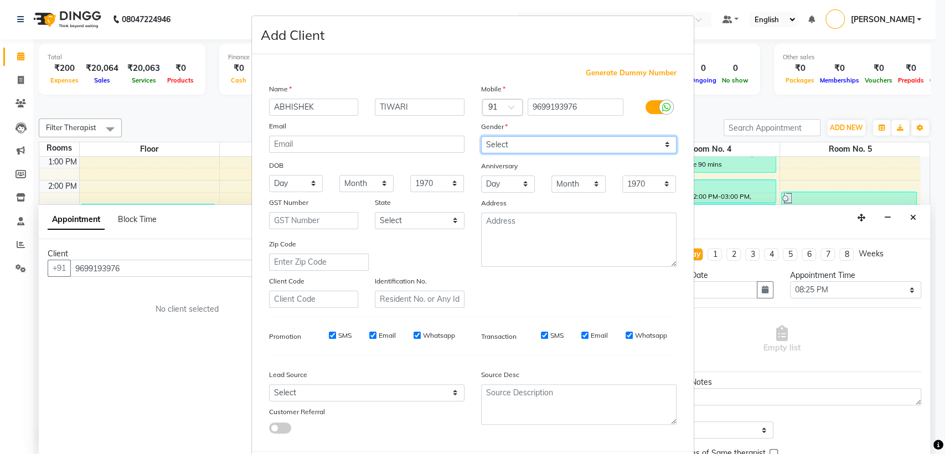
click at [481, 136] on select "Select [DEMOGRAPHIC_DATA] [DEMOGRAPHIC_DATA] Other Prefer Not To Say" at bounding box center [578, 144] width 195 height 17
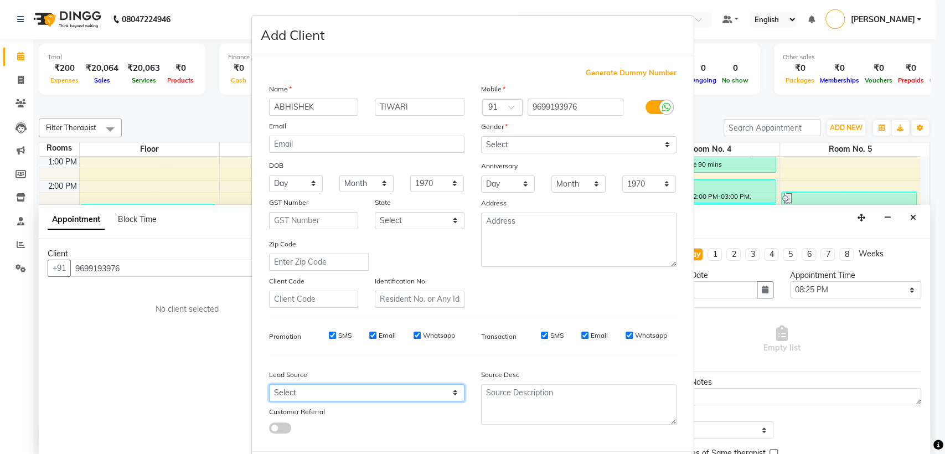
click at [336, 389] on select "Select Walk-in Referral Friend Advertisement Facebook JustDial Google Other Web…" at bounding box center [366, 392] width 195 height 17
select select "47200"
click at [269, 384] on select "Select Walk-in Referral Friend Advertisement Facebook JustDial Google Other Web…" at bounding box center [366, 392] width 195 height 17
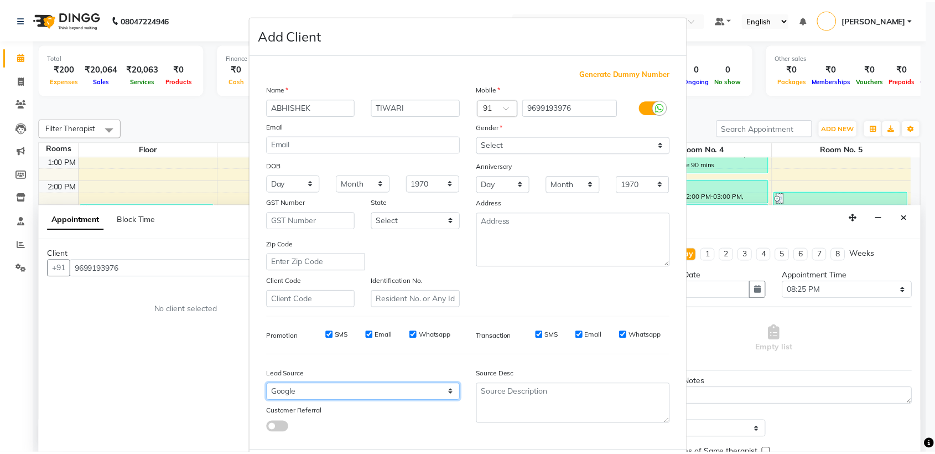
scroll to position [55, 0]
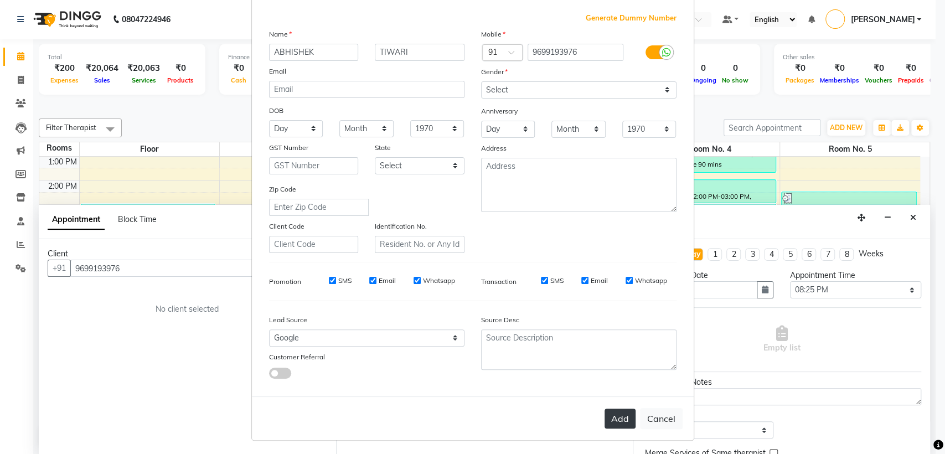
click at [615, 410] on button "Add" at bounding box center [619, 418] width 31 height 20
select select
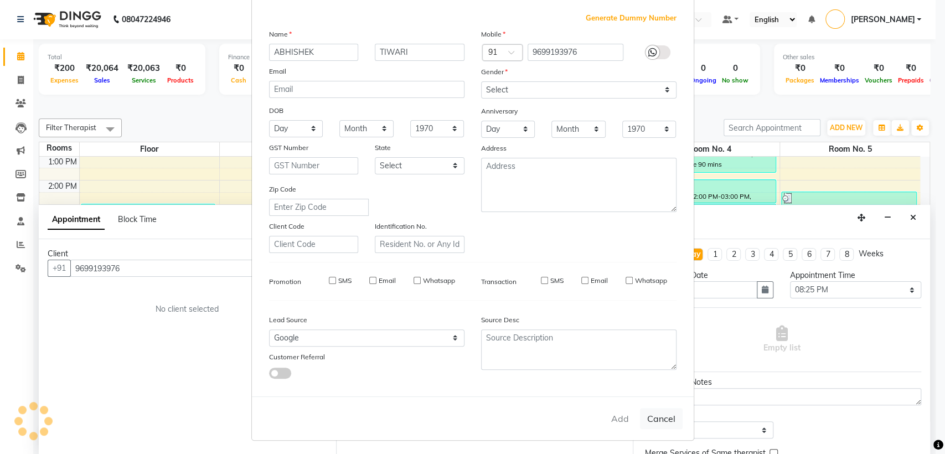
select select
checkbox input "false"
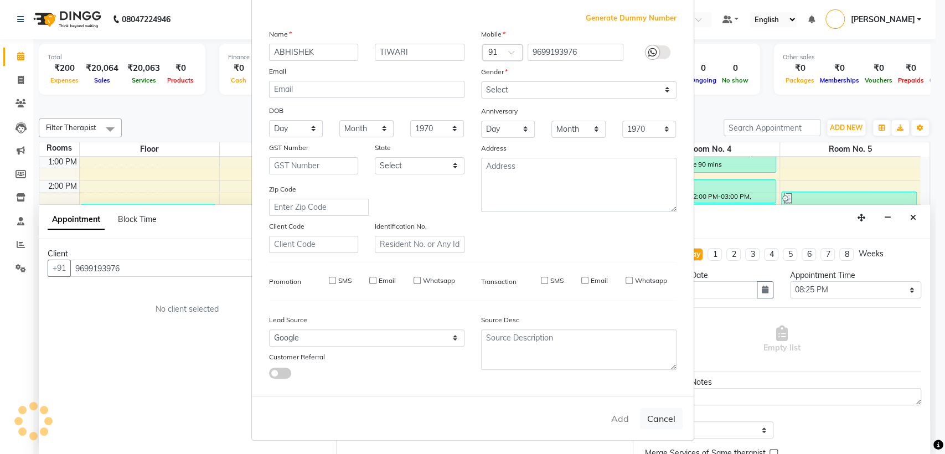
checkbox input "false"
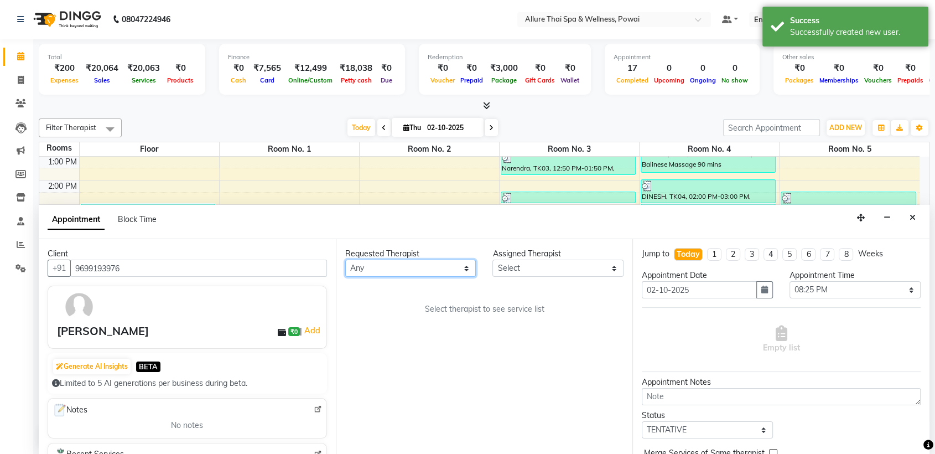
click at [384, 267] on select "Any AKOK Allure Thai Appointment [PERSON_NAME] CHEM [PERSON_NAME] DUATI HRIATI …" at bounding box center [410, 268] width 131 height 17
select select "64191"
click at [345, 260] on select "Any AKOK Allure Thai Appointment [PERSON_NAME] CHEM [PERSON_NAME] DUATI HRIATI …" at bounding box center [410, 268] width 131 height 17
select select "64191"
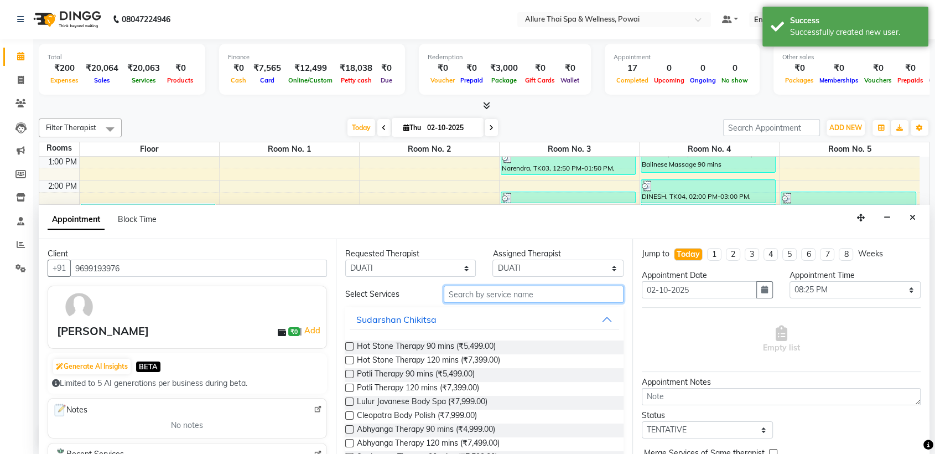
click at [465, 287] on input "text" at bounding box center [534, 294] width 180 height 17
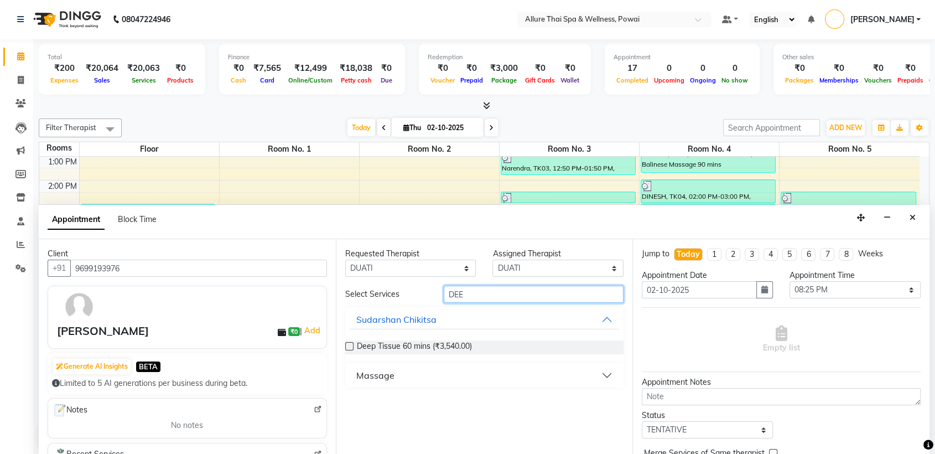
type input "DEE"
click at [415, 373] on button "Massage" at bounding box center [485, 375] width 270 height 20
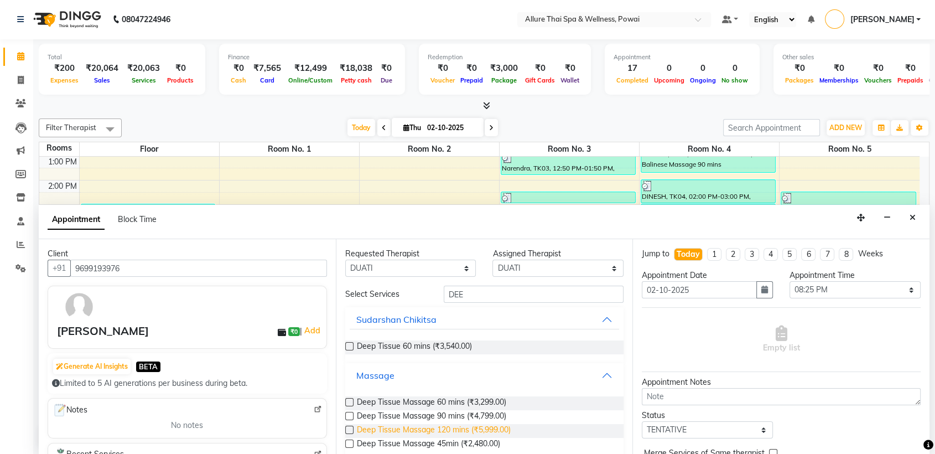
scroll to position [15, 0]
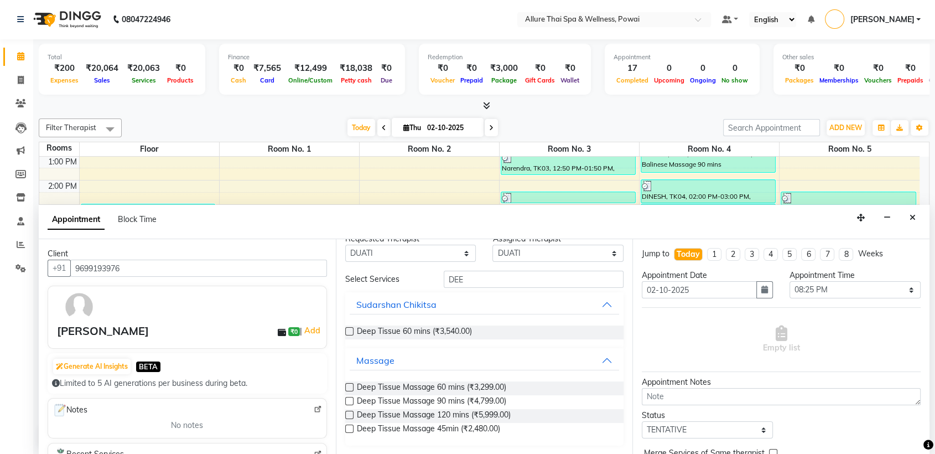
click at [345, 413] on label at bounding box center [349, 415] width 8 height 8
click at [345, 413] on input "checkbox" at bounding box center [348, 415] width 7 height 7
checkbox input "true"
select select "4278"
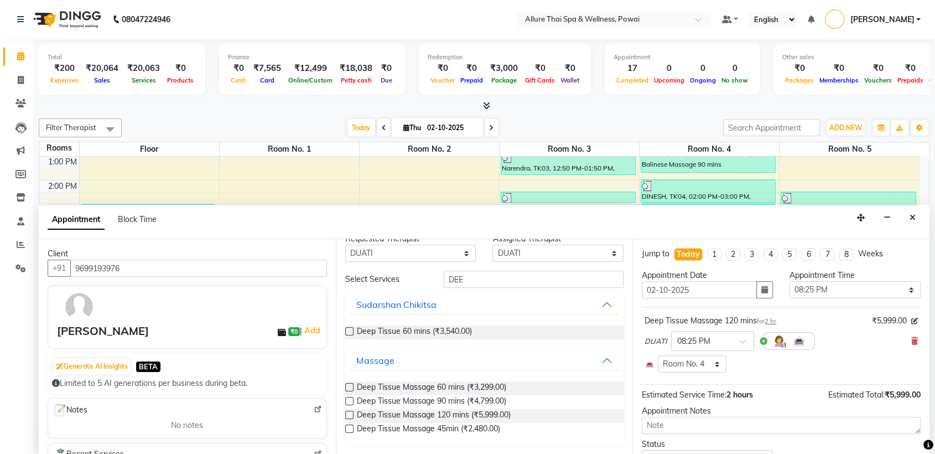
checkbox input "false"
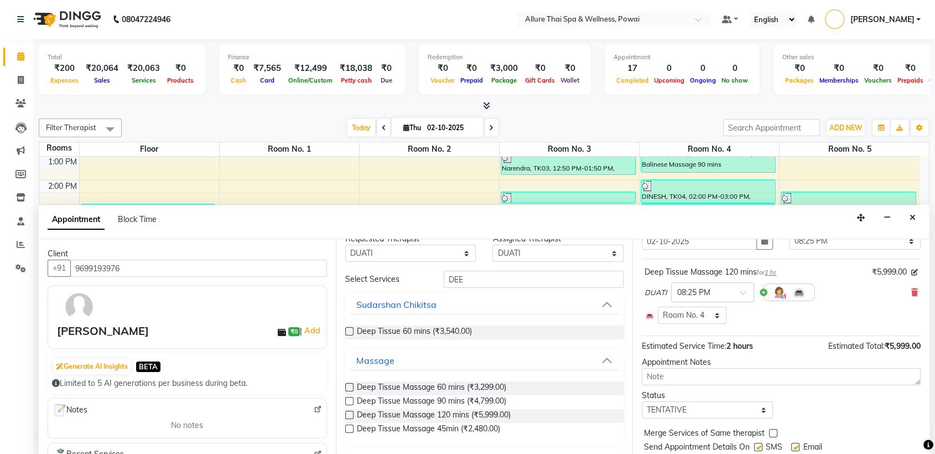
scroll to position [46, 0]
click at [682, 408] on select "Select TENTATIVE CONFIRM CHECK-IN UPCOMING" at bounding box center [707, 411] width 131 height 17
select select "confirm booking"
click at [642, 403] on select "Select TENTATIVE CONFIRM CHECK-IN UPCOMING" at bounding box center [707, 411] width 131 height 17
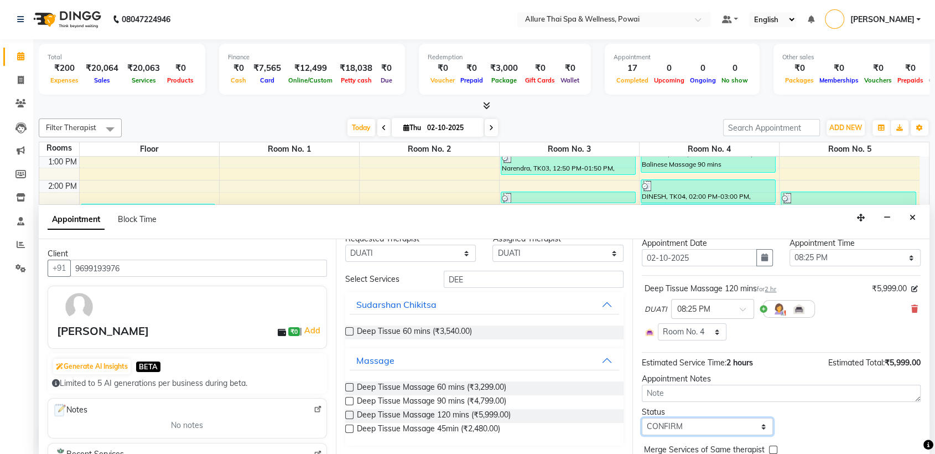
scroll to position [82, 0]
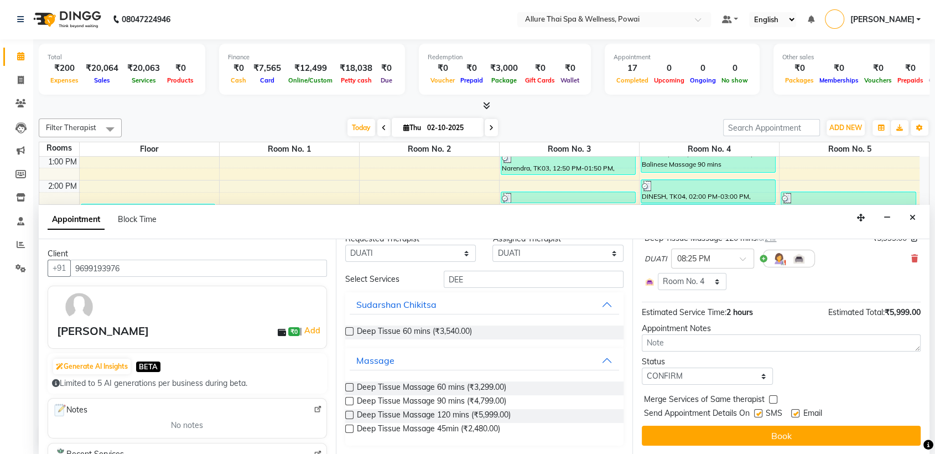
click at [757, 413] on label at bounding box center [758, 413] width 8 height 8
click at [757, 413] on input "checkbox" at bounding box center [757, 414] width 7 height 7
checkbox input "false"
click at [795, 413] on label at bounding box center [795, 413] width 8 height 8
click at [795, 413] on input "checkbox" at bounding box center [794, 414] width 7 height 7
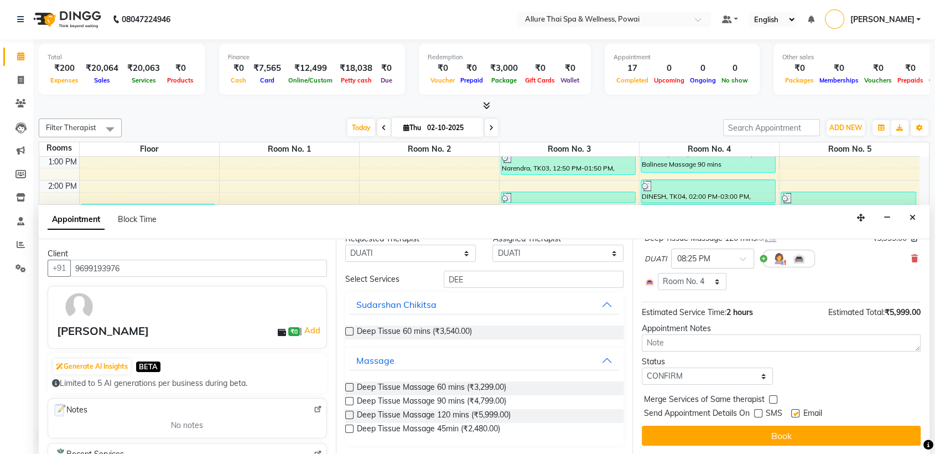
checkbox input "false"
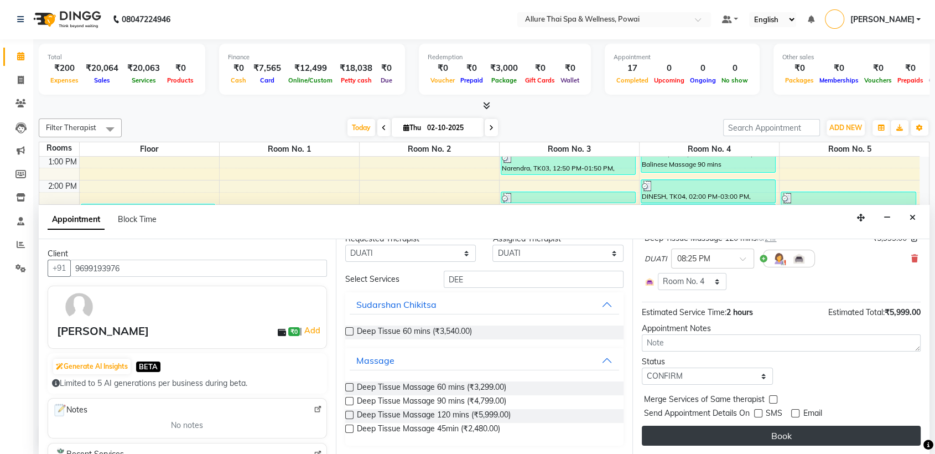
click at [786, 428] on button "Book" at bounding box center [781, 436] width 279 height 20
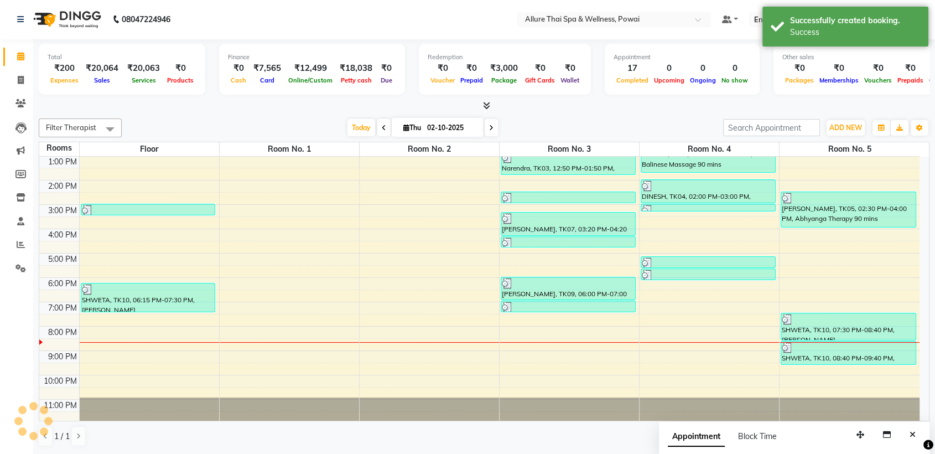
scroll to position [0, 0]
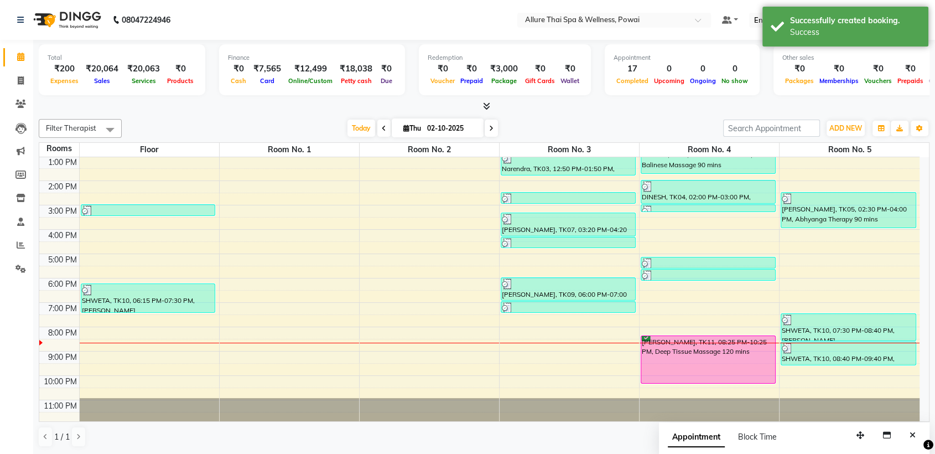
click at [724, 363] on div "[PERSON_NAME], TK11, 08:25 PM-10:25 PM, Deep Tissue Massage 120 mins" at bounding box center [708, 359] width 134 height 47
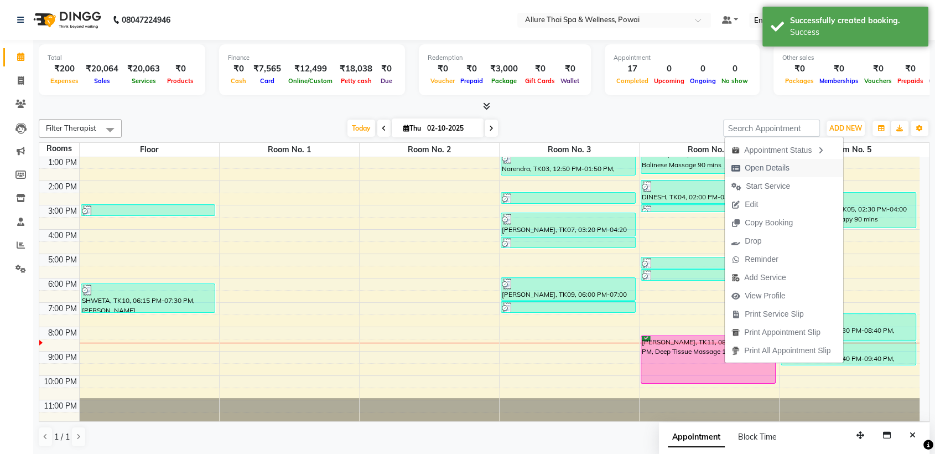
click at [783, 164] on span "Open Details" at bounding box center [767, 168] width 45 height 12
select select "6"
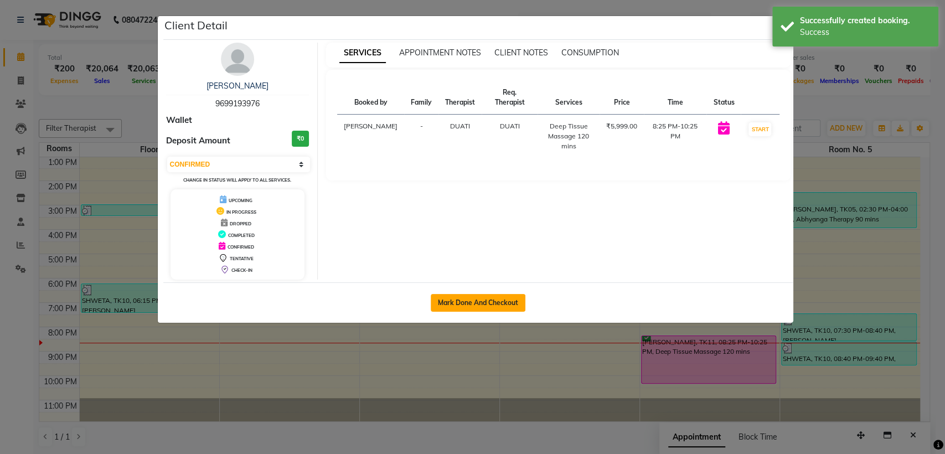
click at [493, 302] on button "Mark Done And Checkout" at bounding box center [478, 303] width 95 height 18
select select "6686"
select select "service"
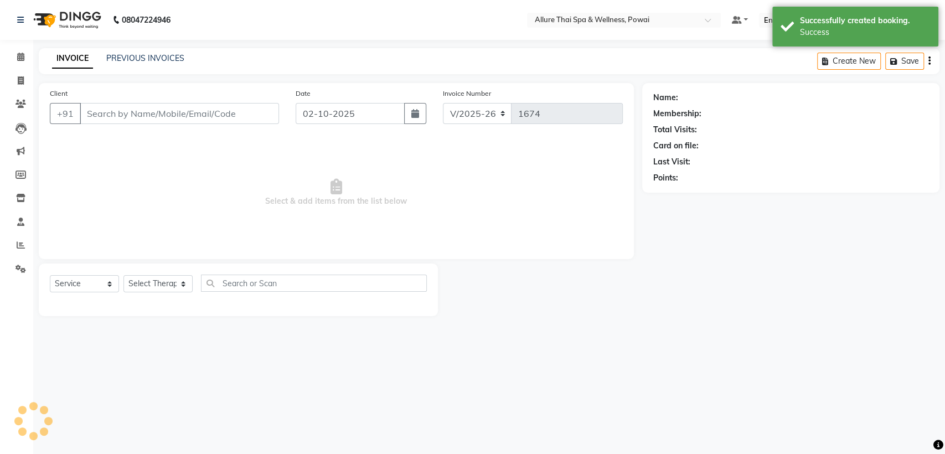
type input "9699193976"
select select "64191"
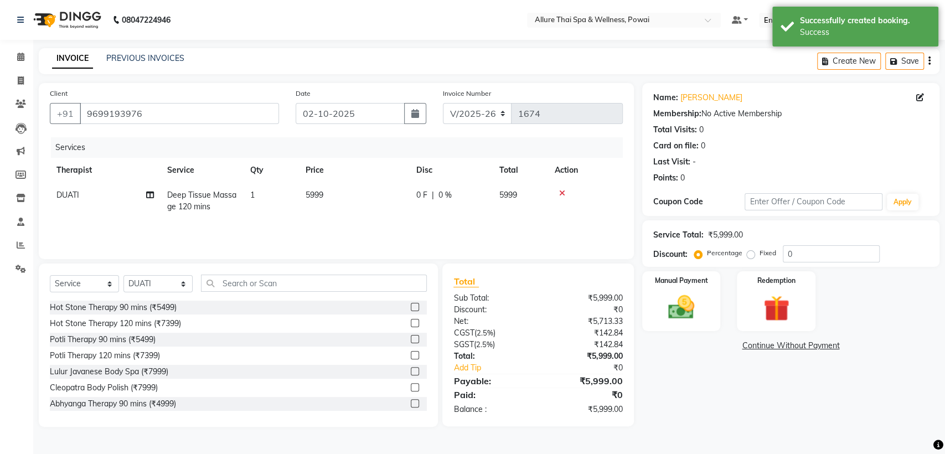
click at [759, 255] on label "Fixed" at bounding box center [767, 253] width 17 height 10
click at [753, 255] on input "Fixed" at bounding box center [753, 253] width 8 height 8
radio input "true"
click at [798, 256] on input "0" at bounding box center [831, 253] width 97 height 17
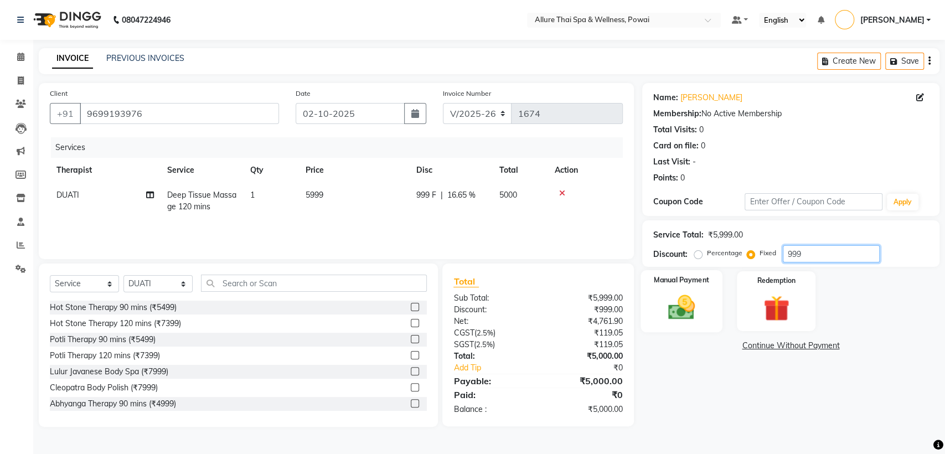
type input "999"
click at [693, 286] on div "Manual Payment" at bounding box center [681, 301] width 82 height 63
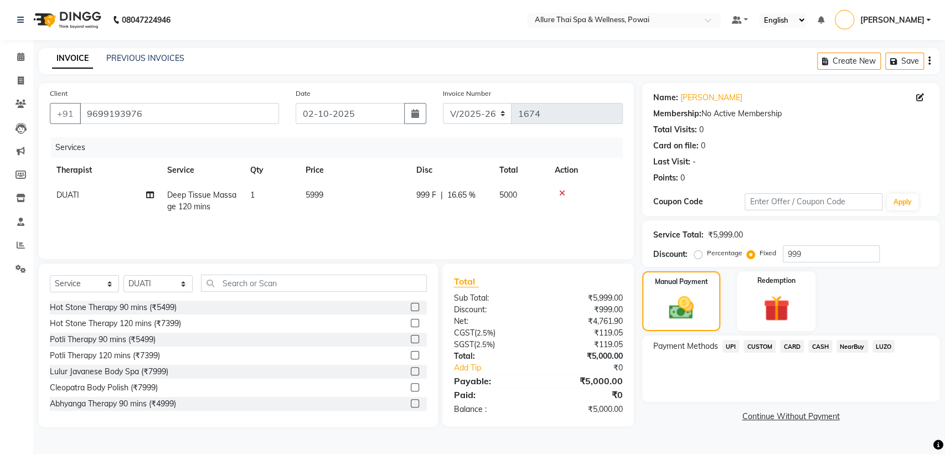
click at [733, 349] on span "UPI" at bounding box center [730, 346] width 17 height 13
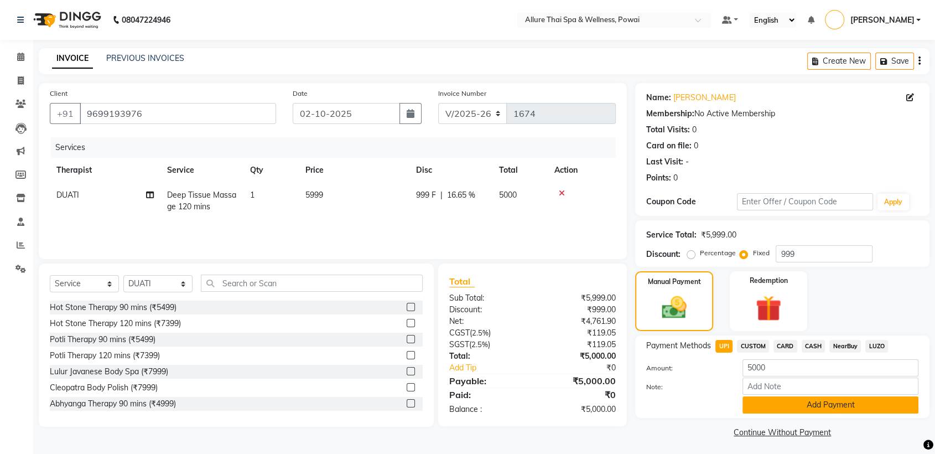
click at [796, 400] on button "Add Payment" at bounding box center [831, 404] width 176 height 17
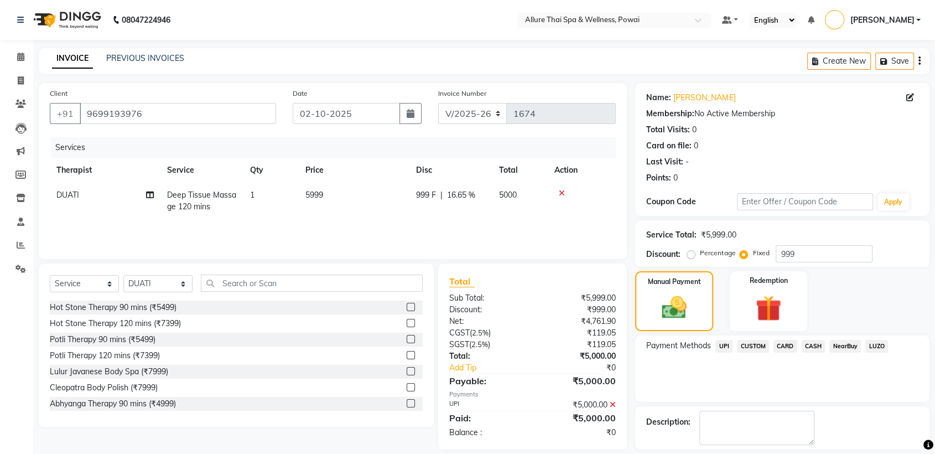
scroll to position [49, 0]
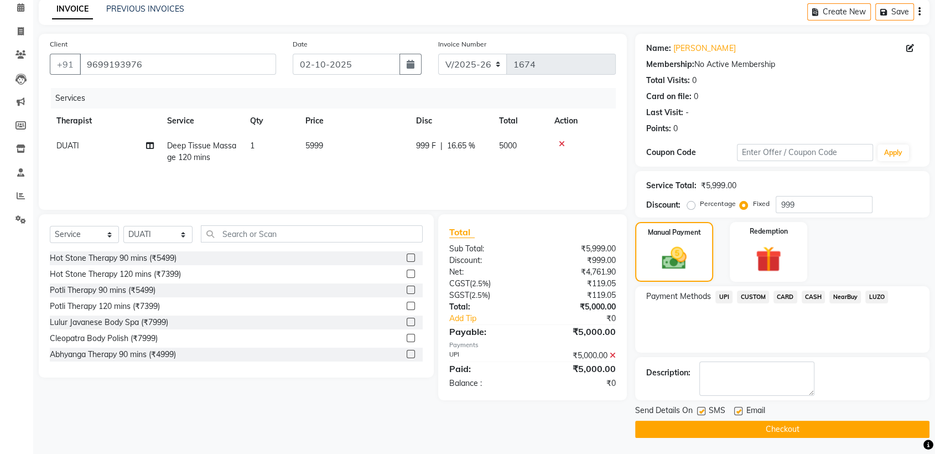
click at [701, 410] on label at bounding box center [701, 411] width 8 height 8
click at [701, 410] on input "checkbox" at bounding box center [700, 411] width 7 height 7
checkbox input "false"
click at [736, 410] on label at bounding box center [738, 411] width 8 height 8
click at [736, 410] on input "checkbox" at bounding box center [737, 411] width 7 height 7
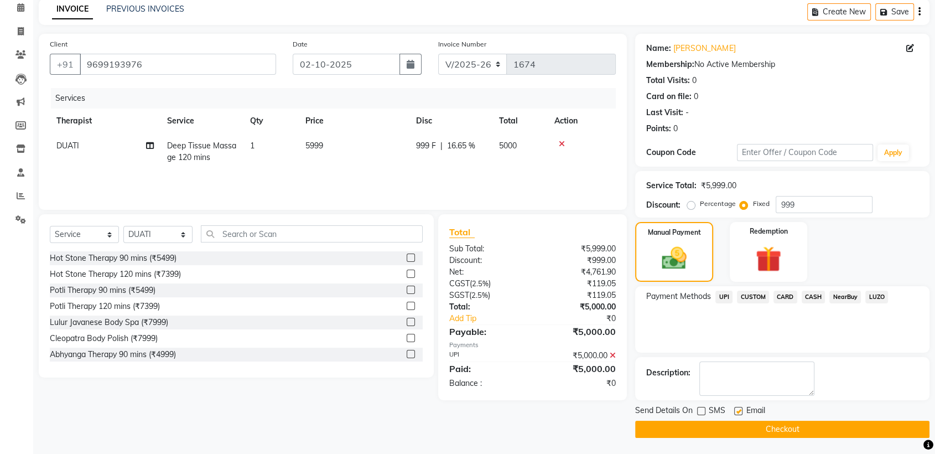
checkbox input "false"
click at [741, 426] on button "Checkout" at bounding box center [782, 429] width 294 height 17
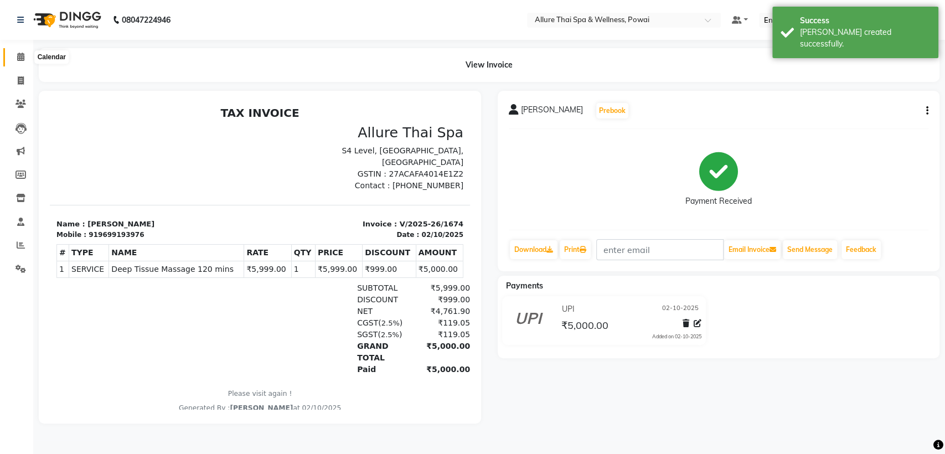
click at [22, 56] on icon at bounding box center [20, 57] width 7 height 8
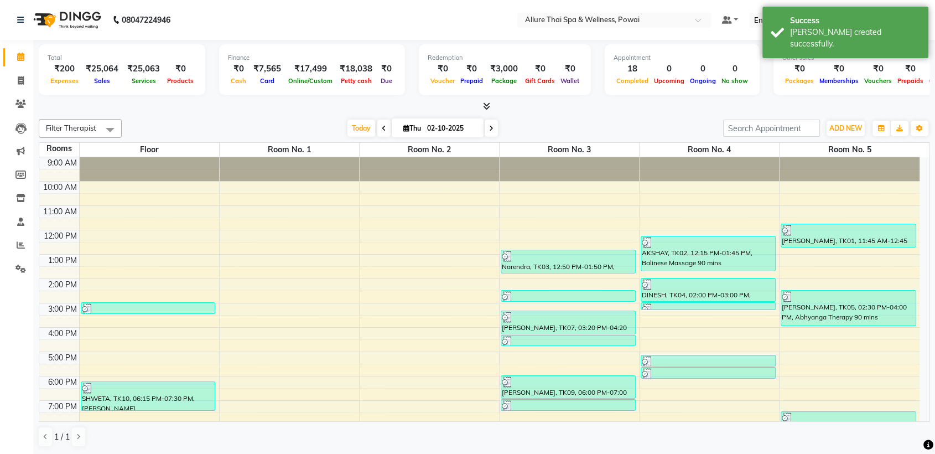
scroll to position [98, 0]
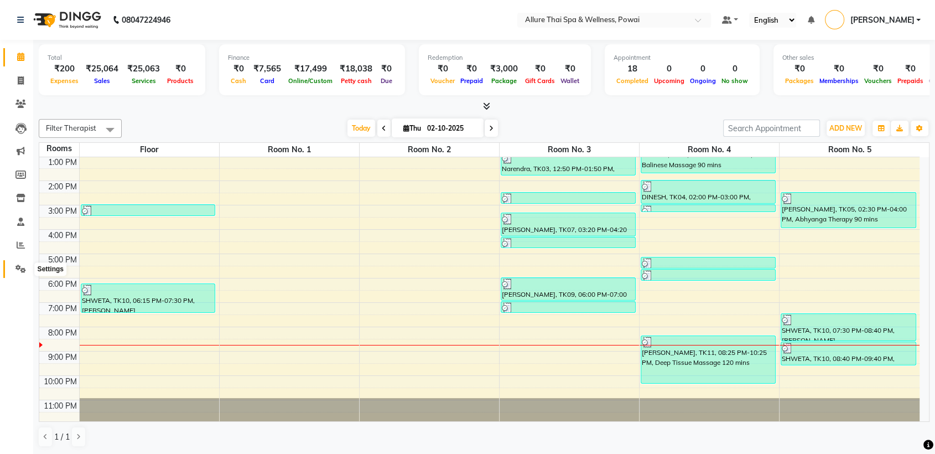
click at [21, 268] on icon at bounding box center [20, 269] width 11 height 8
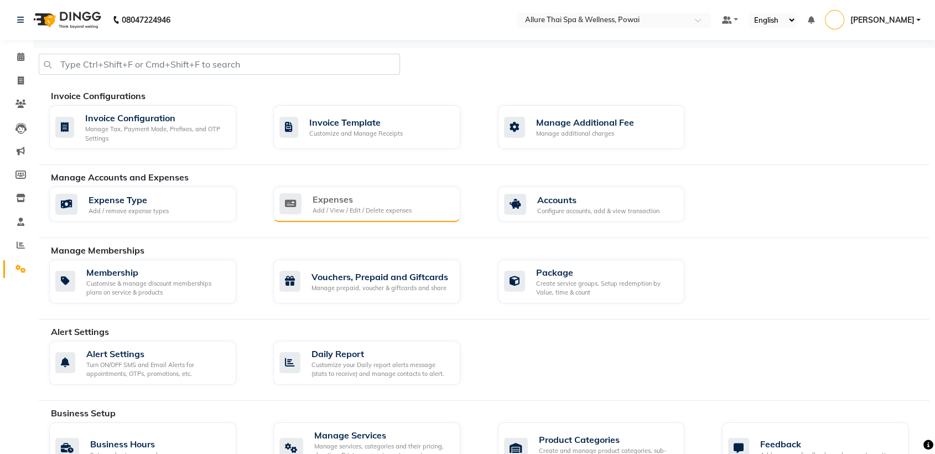
click at [393, 206] on div "Add / View / Edit / Delete expenses" at bounding box center [362, 210] width 99 height 9
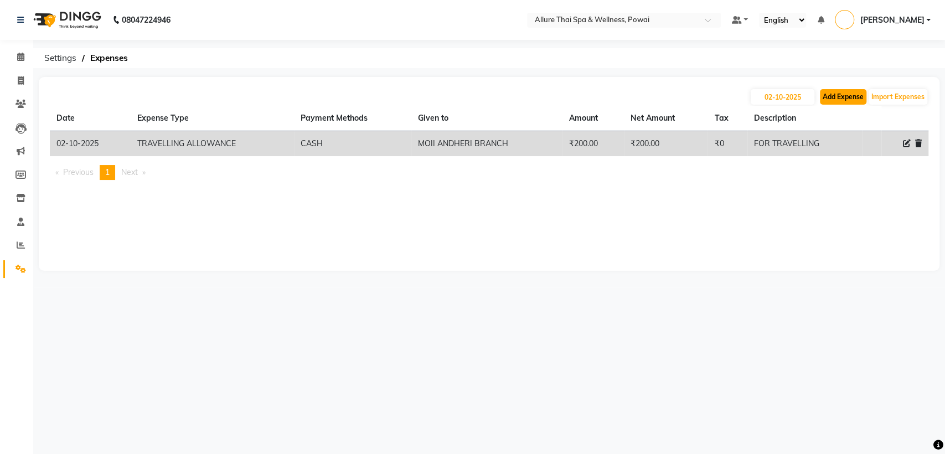
click at [838, 99] on button "Add Expense" at bounding box center [843, 96] width 46 height 15
select select "1"
select select "5721"
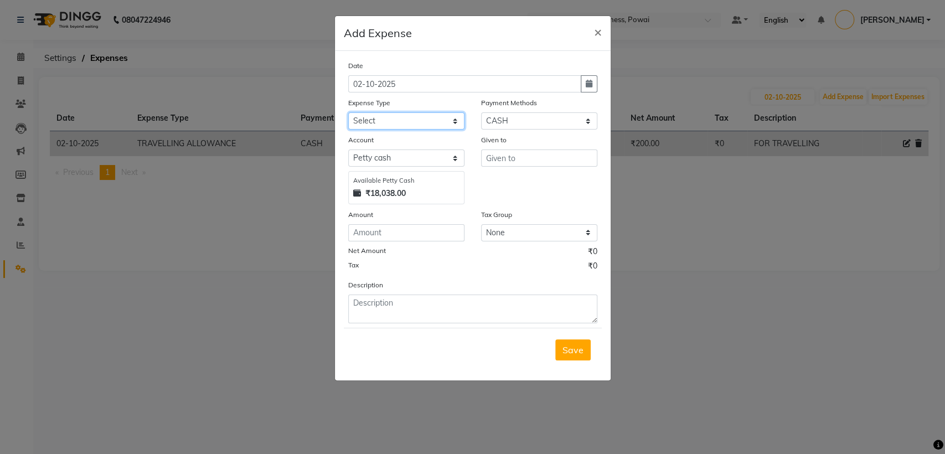
click at [368, 122] on select "Select Advance Salary Advertising and Marketing Expenses Bank charges Car maint…" at bounding box center [406, 120] width 116 height 17
select select "19848"
click at [348, 112] on select "Select Advance Salary Advertising and Marketing Expenses Bank charges Car maint…" at bounding box center [406, 120] width 116 height 17
click at [511, 165] on input "text" at bounding box center [539, 157] width 116 height 17
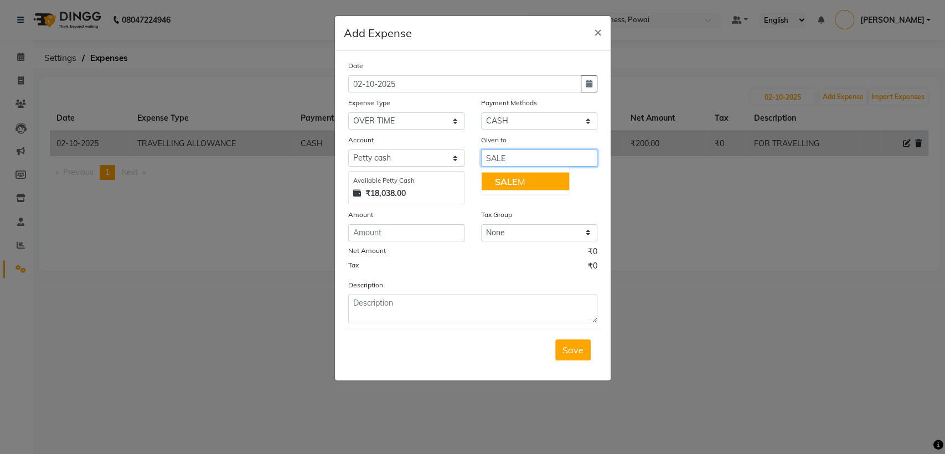
click at [516, 180] on span "SALE" at bounding box center [506, 180] width 23 height 11
type input "[GEOGRAPHIC_DATA]"
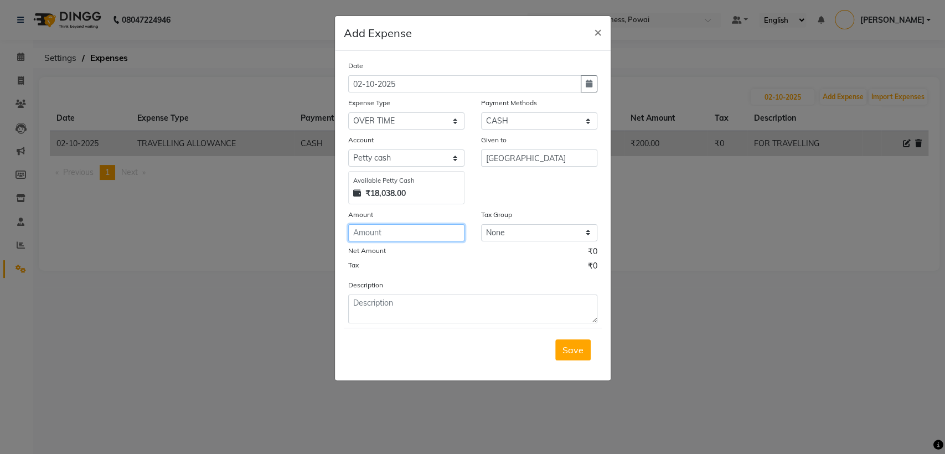
click at [369, 232] on input "number" at bounding box center [406, 232] width 116 height 17
type input "100"
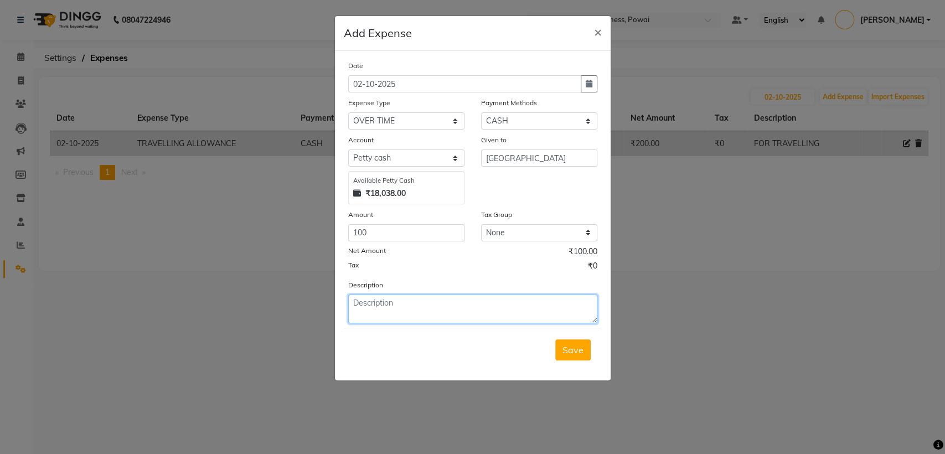
click at [390, 312] on textarea at bounding box center [472, 308] width 249 height 29
type textarea "OT FOR 30 MINS"
click at [577, 356] on button "Save" at bounding box center [572, 349] width 35 height 21
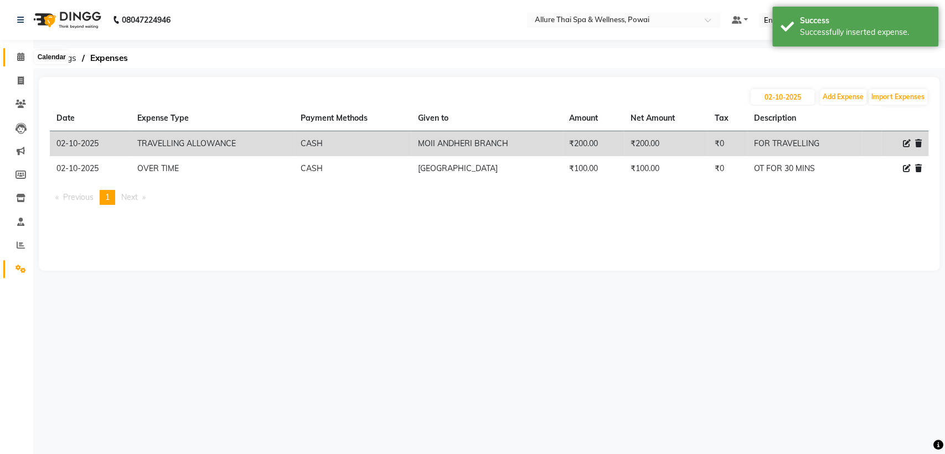
click at [22, 58] on icon at bounding box center [20, 57] width 7 height 8
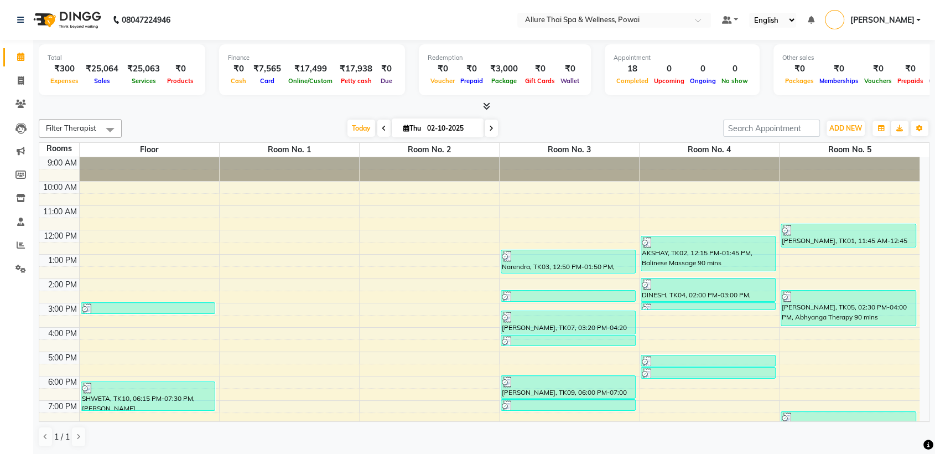
scroll to position [98, 0]
